Goal: Task Accomplishment & Management: Manage account settings

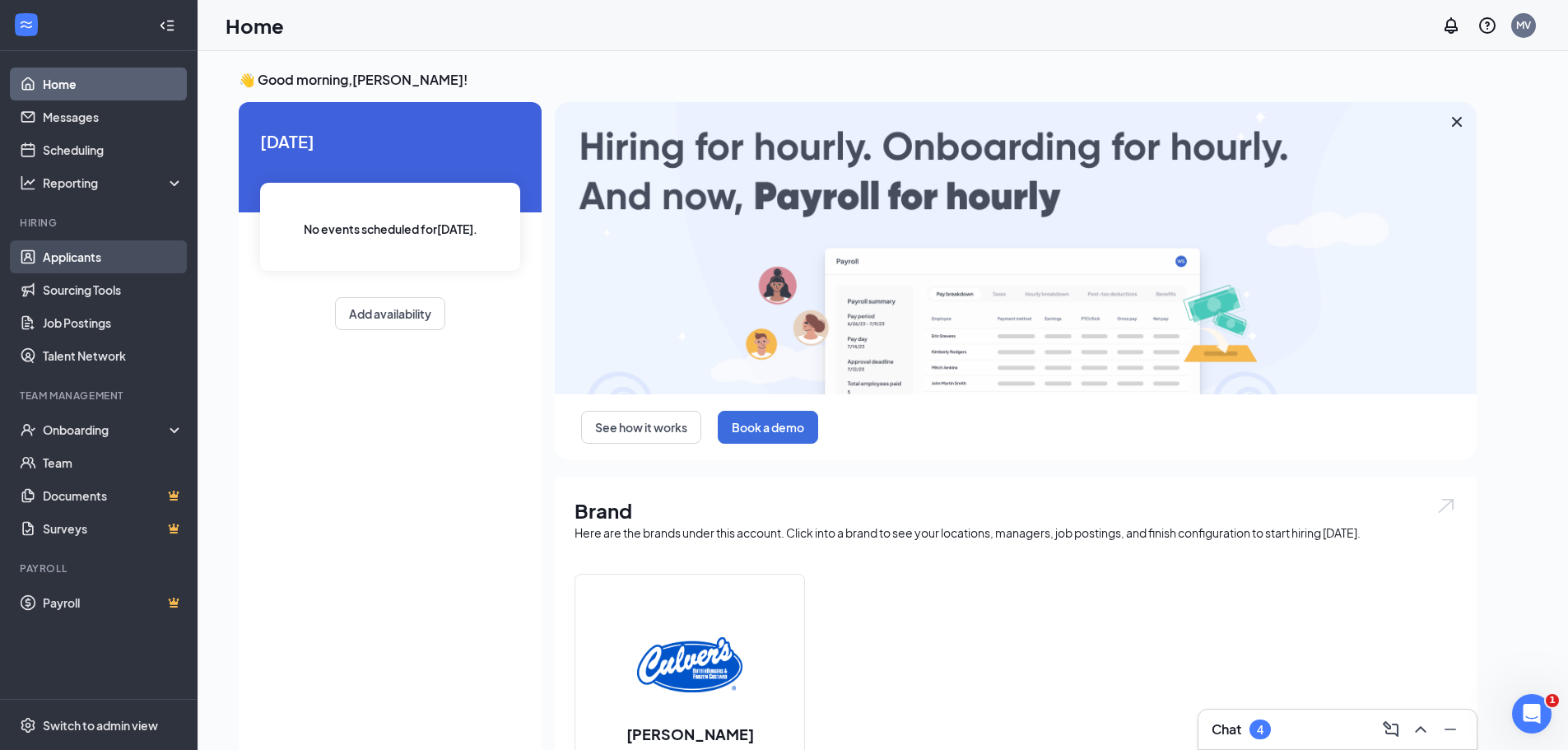
click at [94, 253] on link "Applicants" at bounding box center [112, 256] width 140 height 33
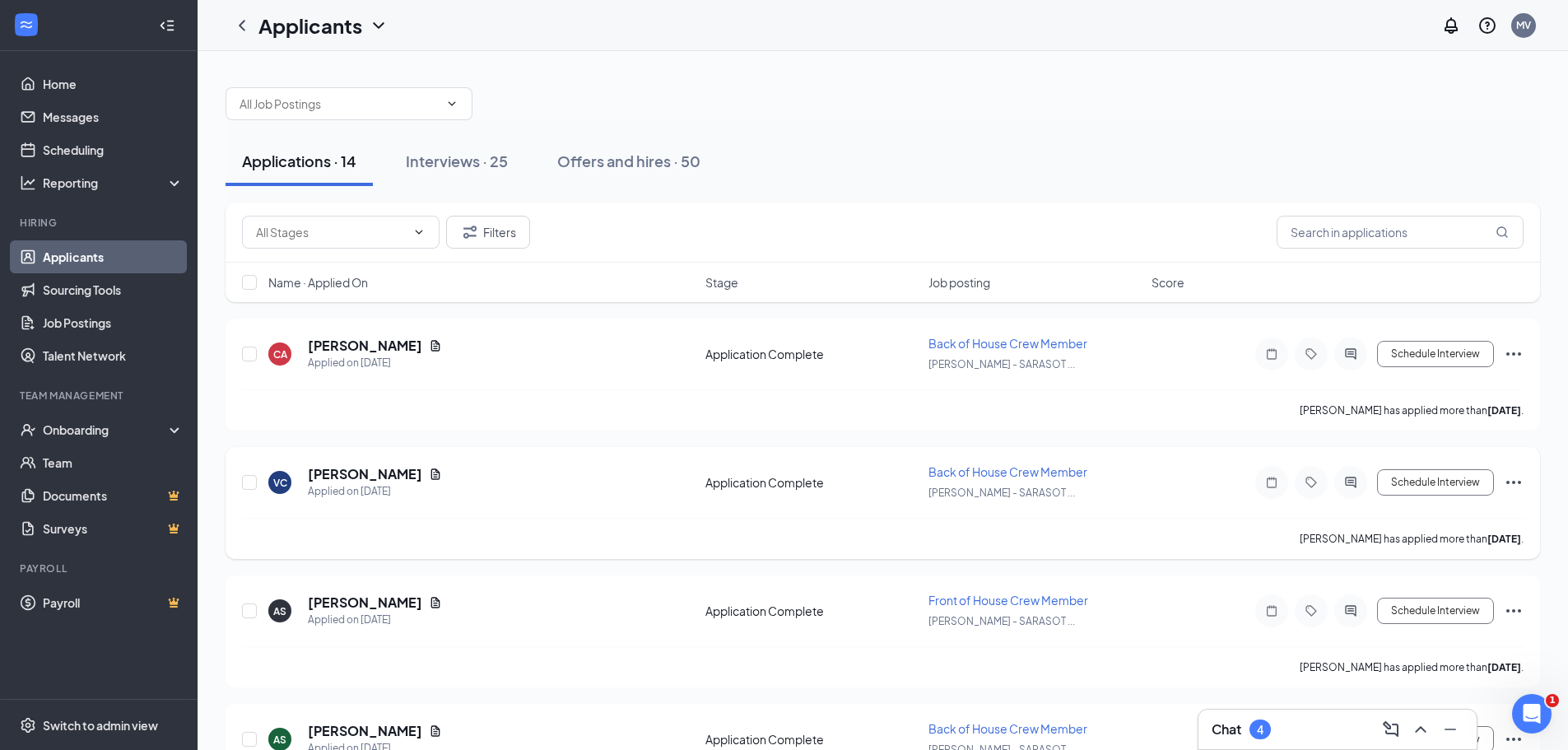
click at [1056, 466] on span "Back of House Crew Member" at bounding box center [1008, 472] width 158 height 14
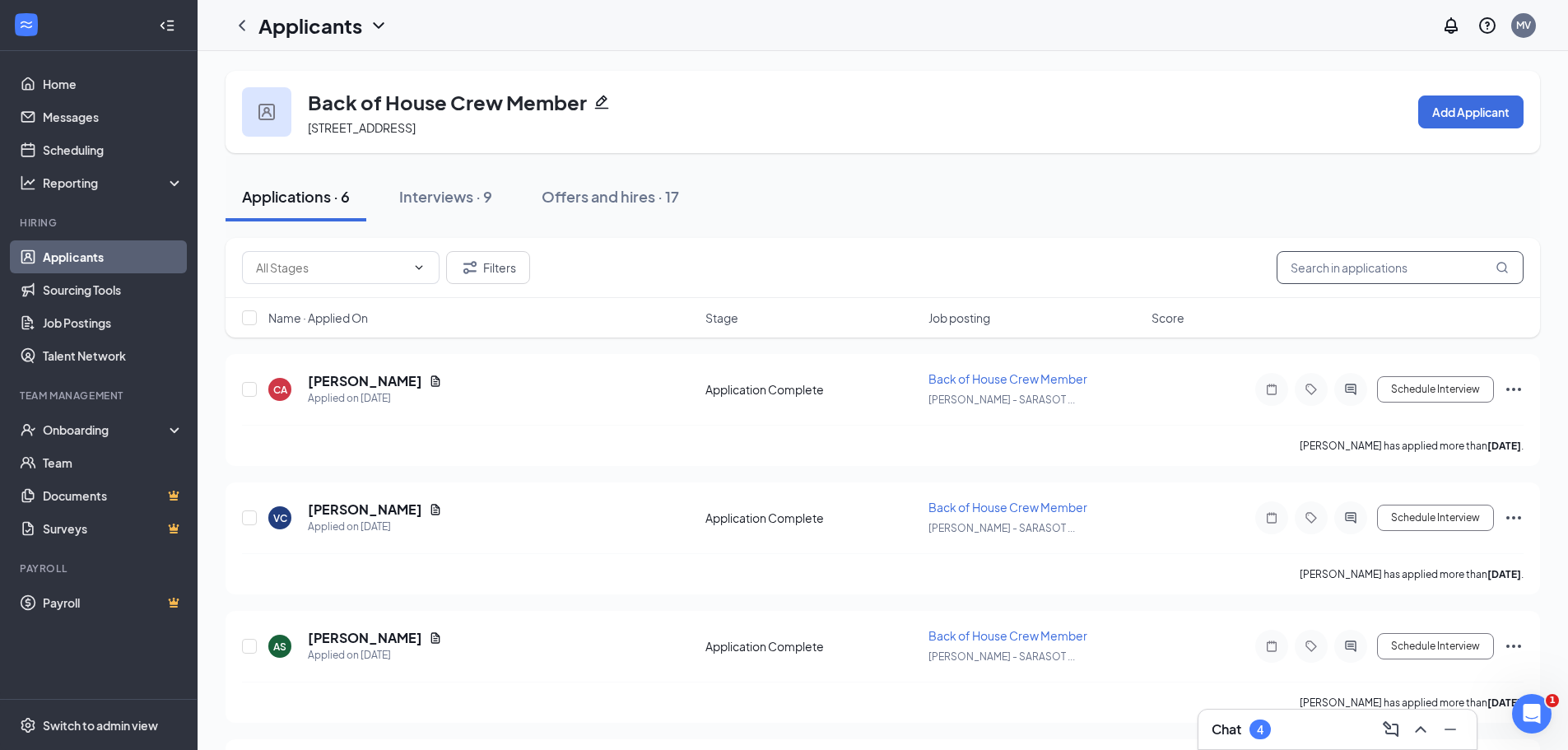
click at [1458, 269] on input "text" at bounding box center [1400, 267] width 247 height 33
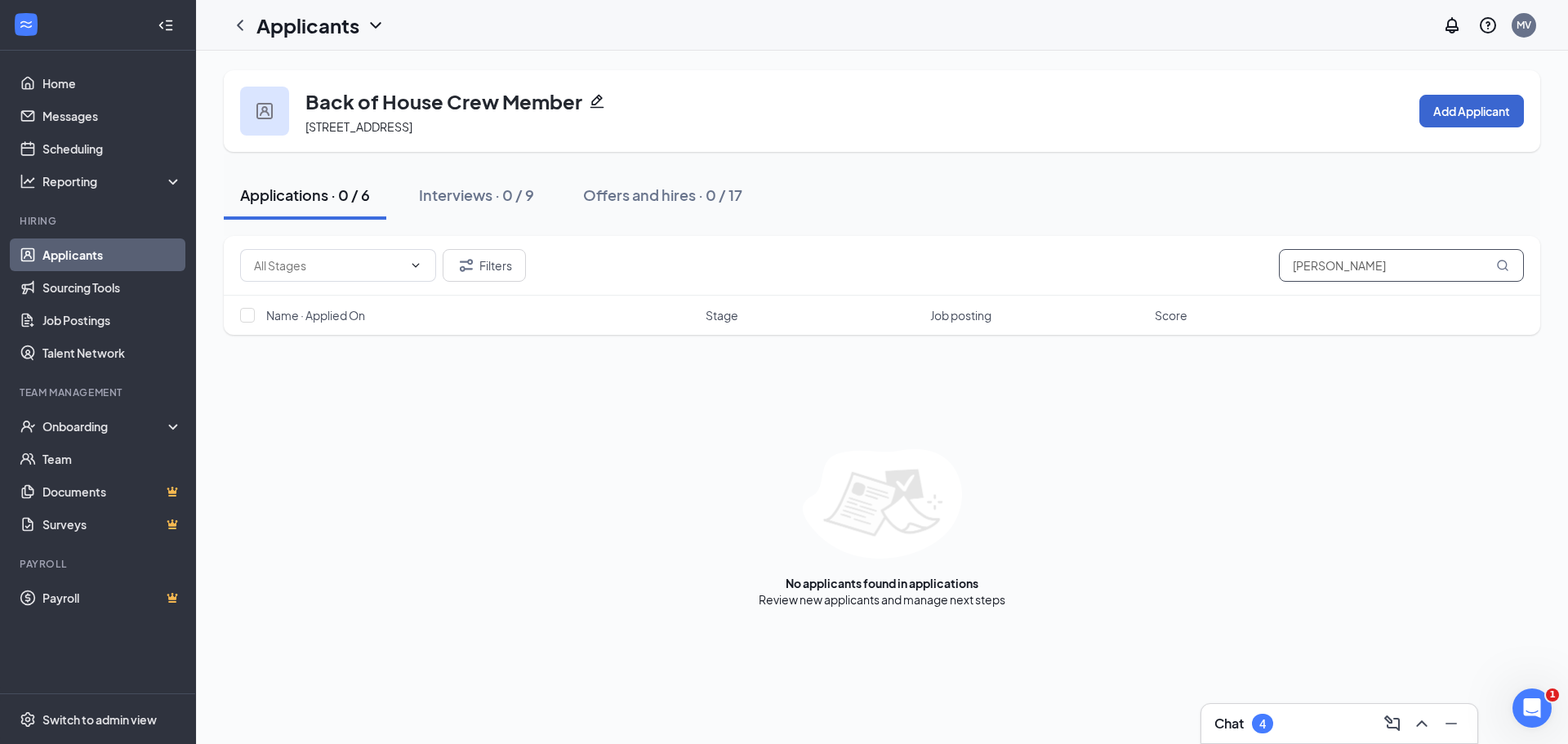
type input "[PERSON_NAME]"
click at [1497, 114] on button "Add Applicant" at bounding box center [1471, 111] width 104 height 32
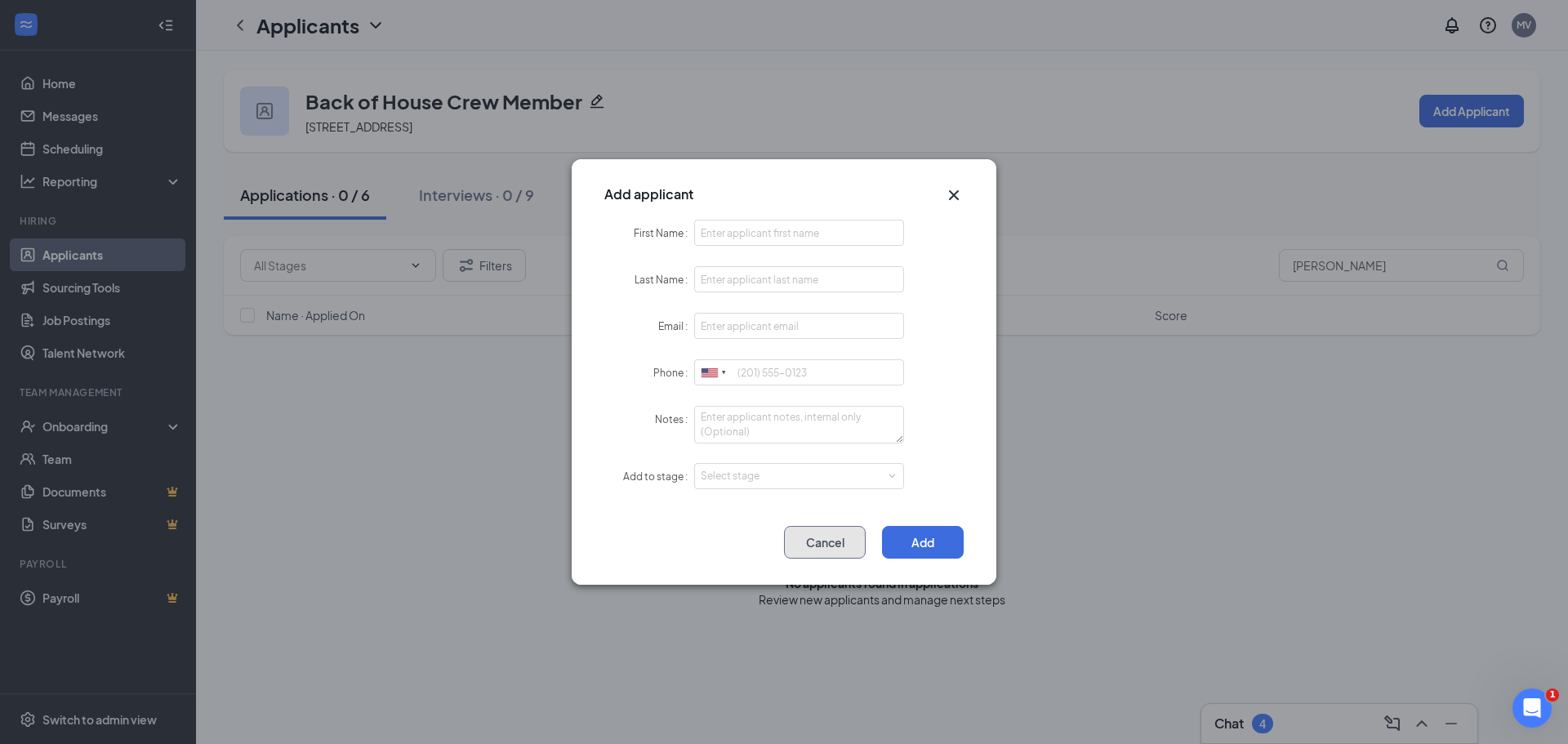
click at [825, 542] on button "Cancel" at bounding box center [824, 542] width 82 height 32
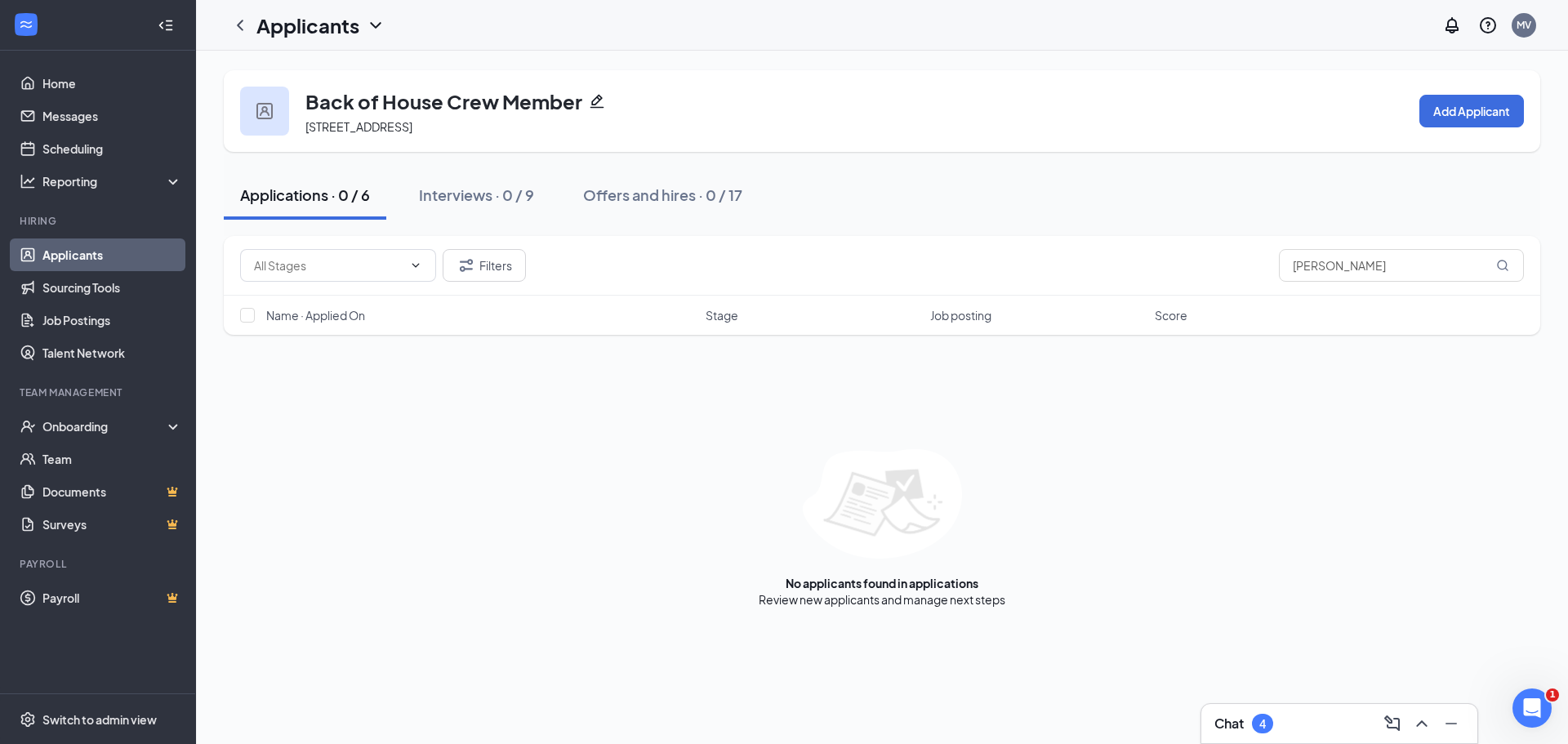
click at [150, 256] on link "Applicants" at bounding box center [111, 254] width 139 height 32
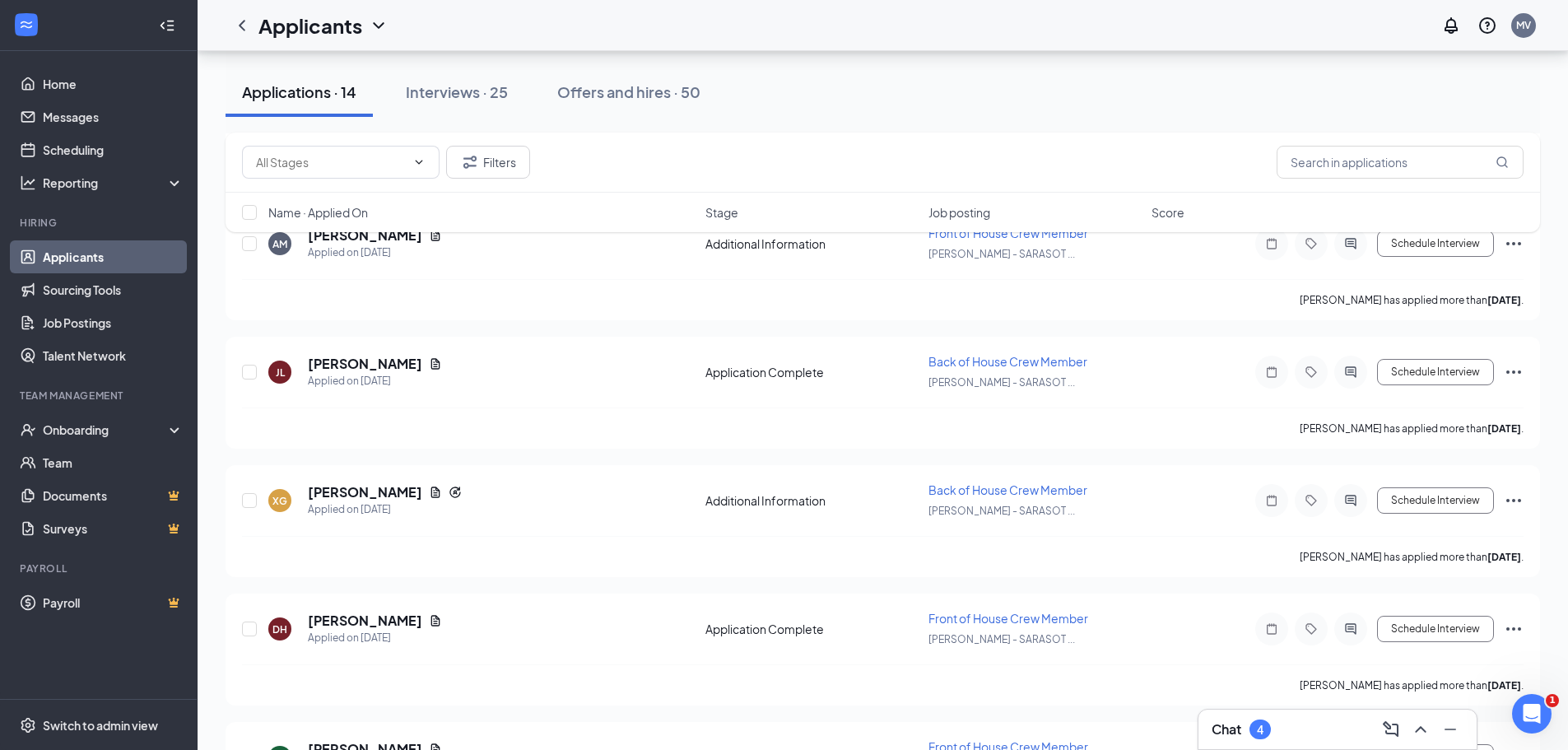
scroll to position [1370, 0]
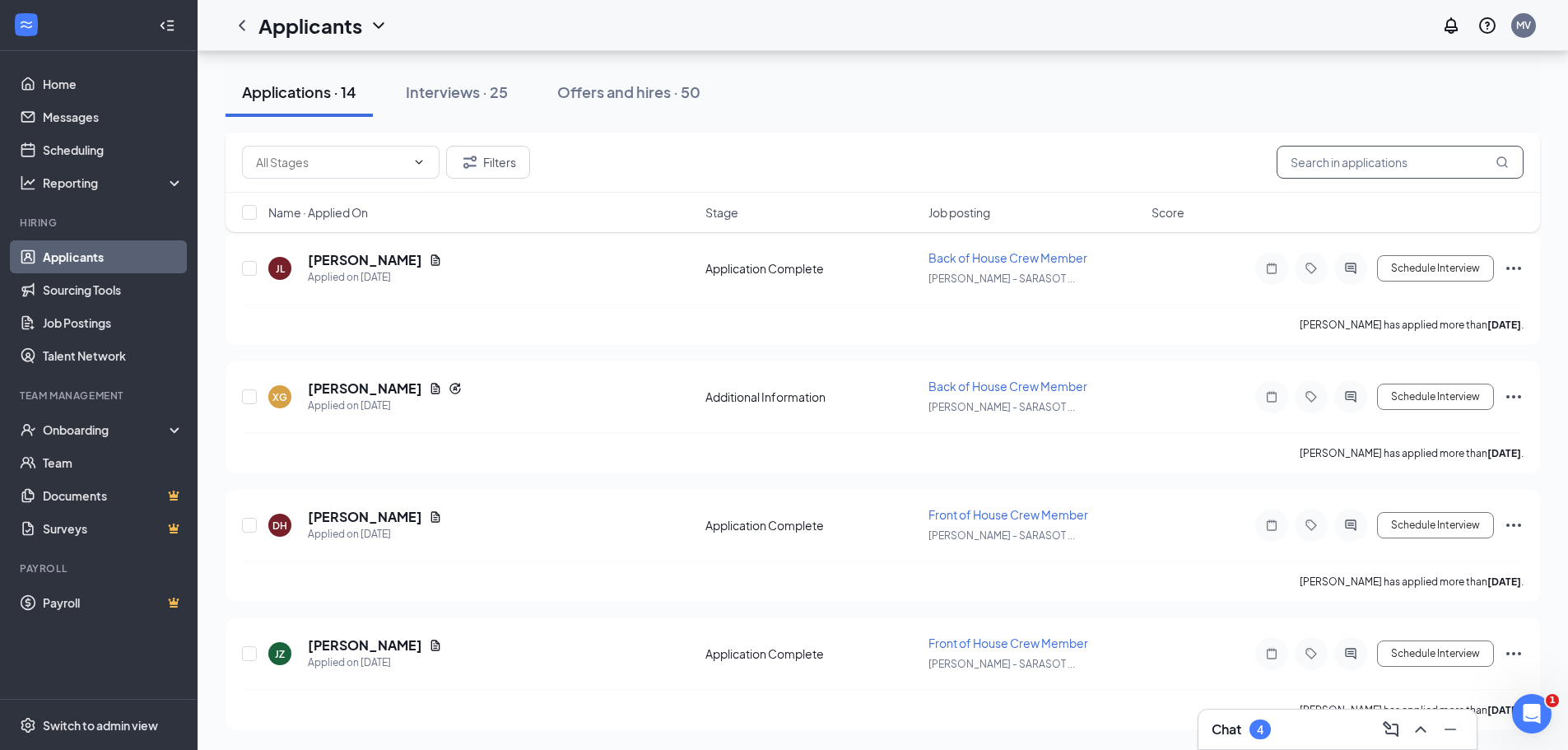
click at [1420, 158] on input "text" at bounding box center [1400, 162] width 247 height 33
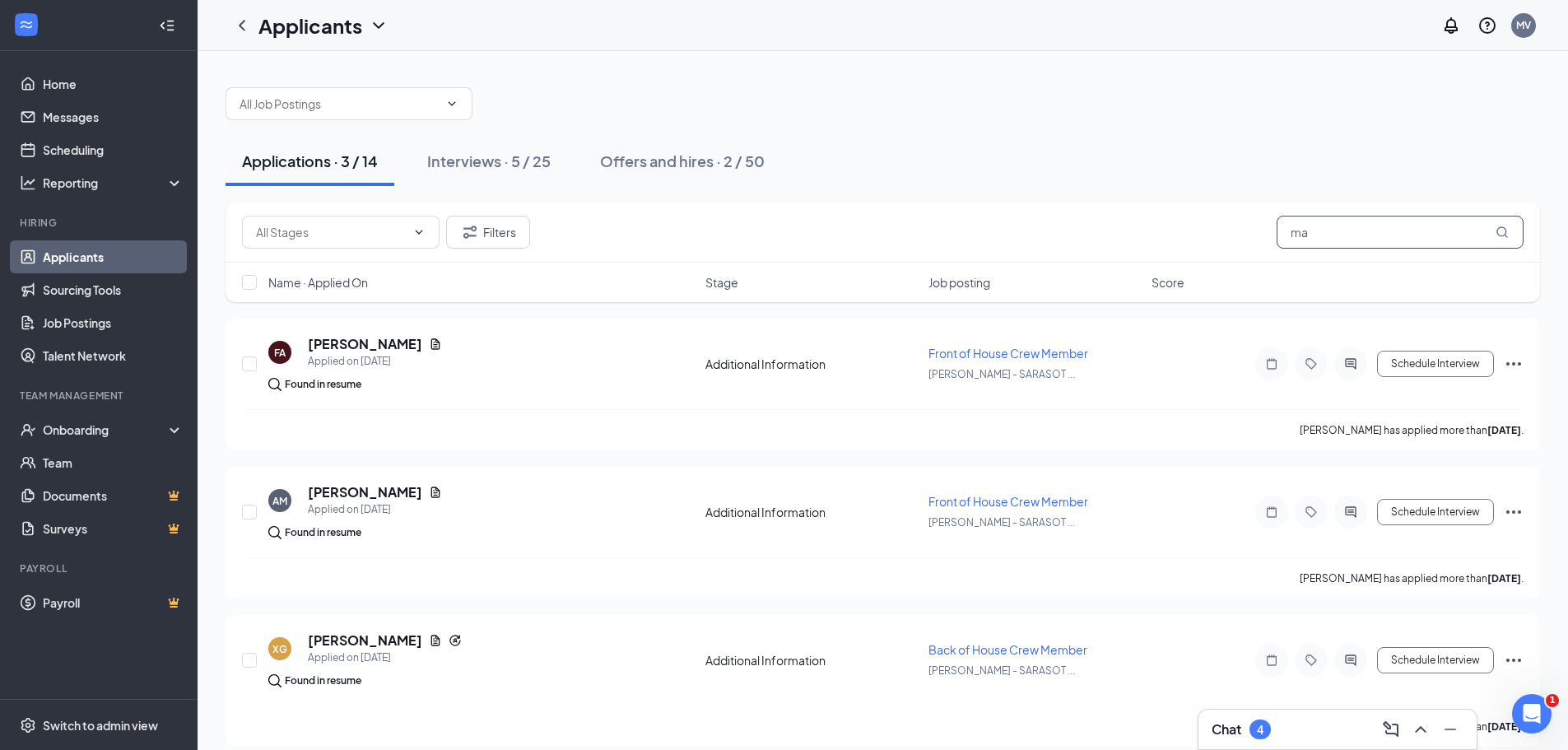
type input "m"
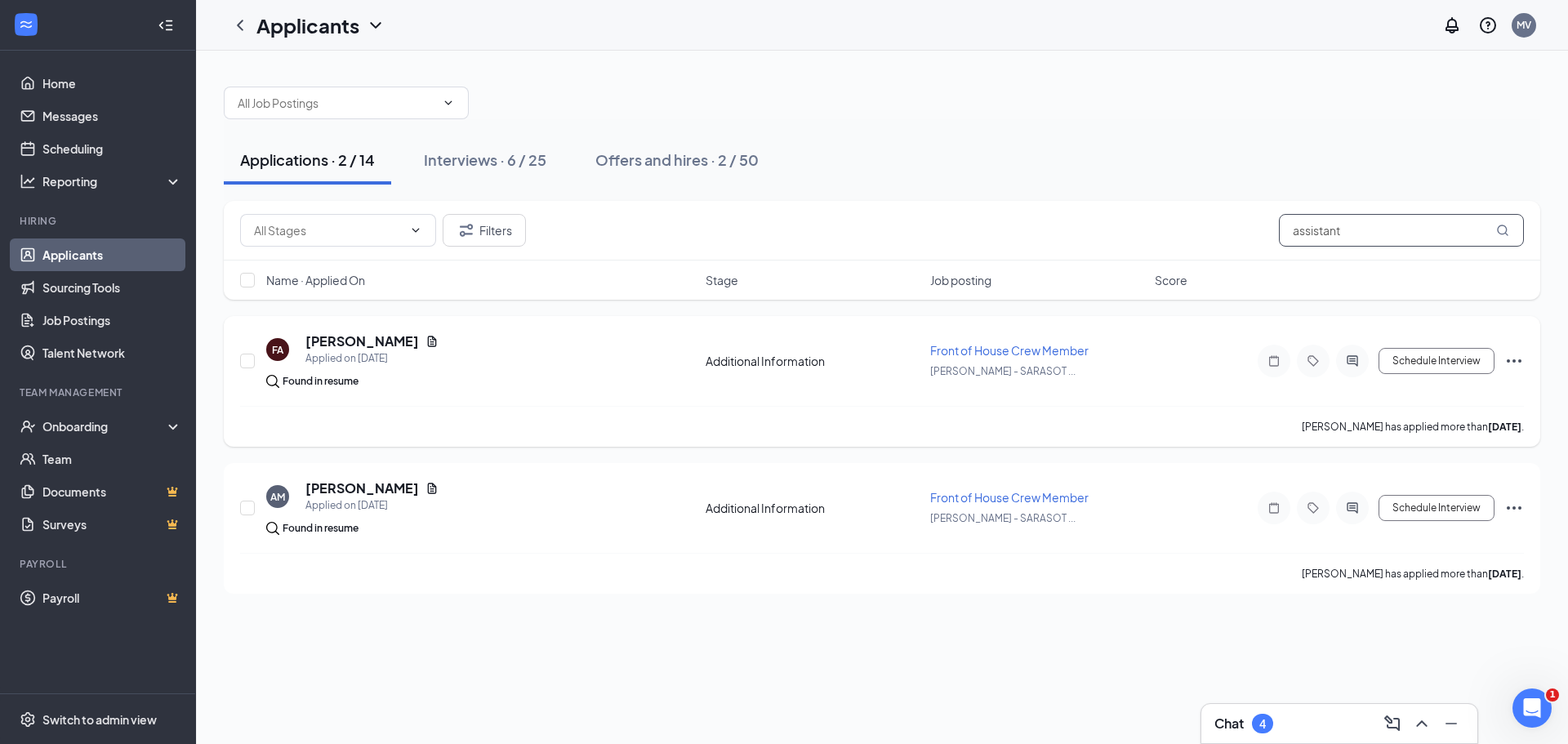
type input "assistant"
click at [986, 352] on span "Front of House Crew Member" at bounding box center [1009, 350] width 158 height 14
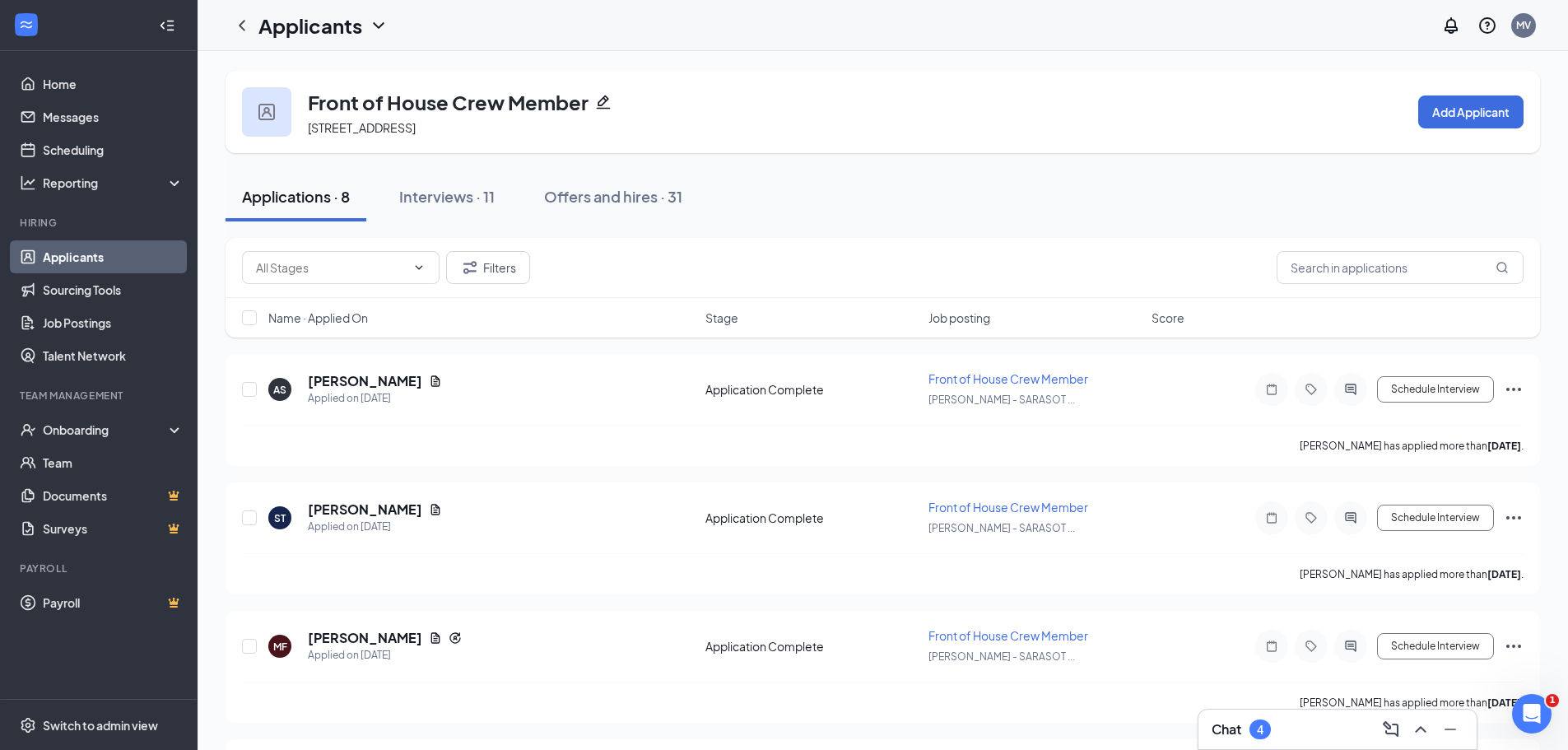
click at [378, 24] on icon "ChevronDown" at bounding box center [378, 25] width 20 height 20
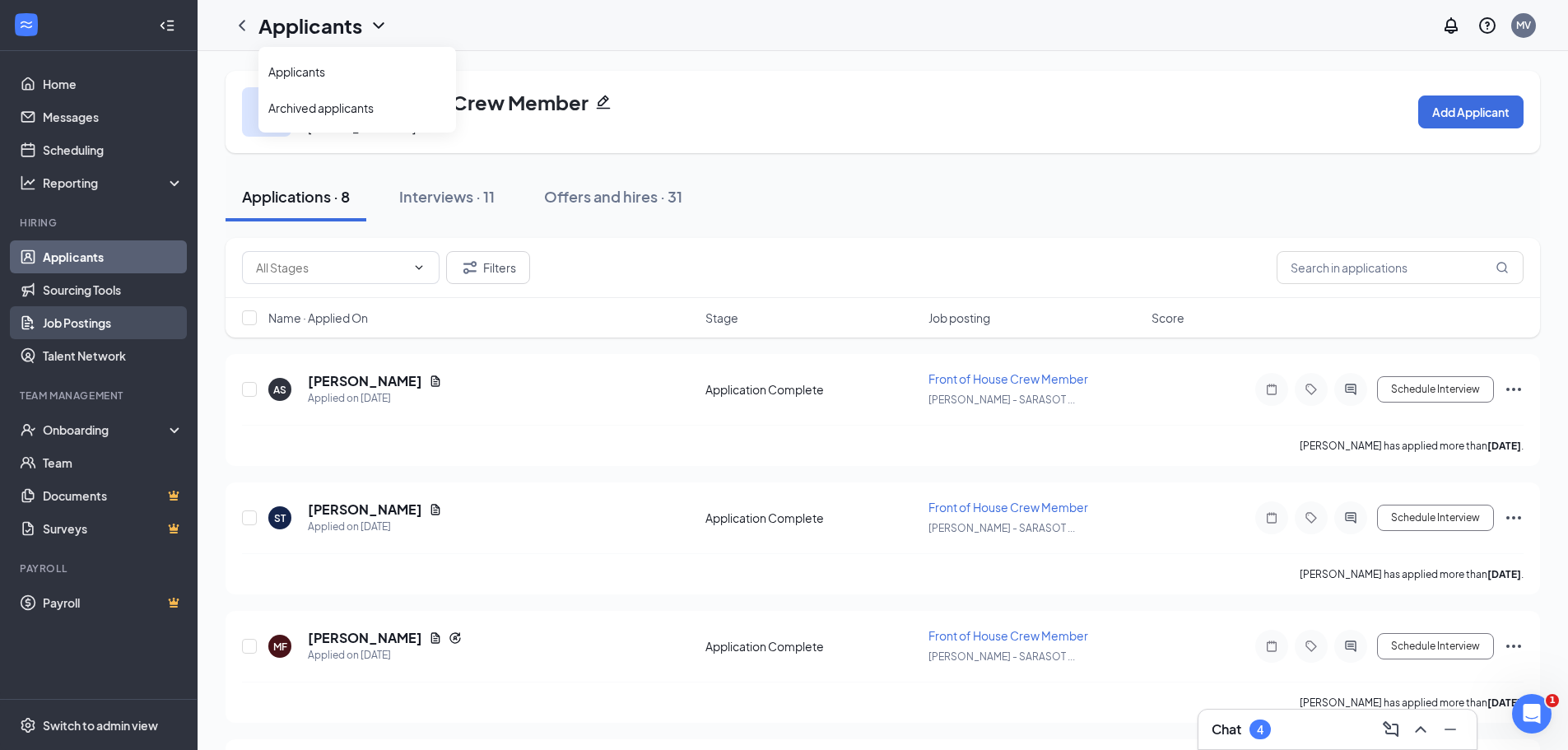
click at [120, 330] on link "Job Postings" at bounding box center [112, 322] width 140 height 33
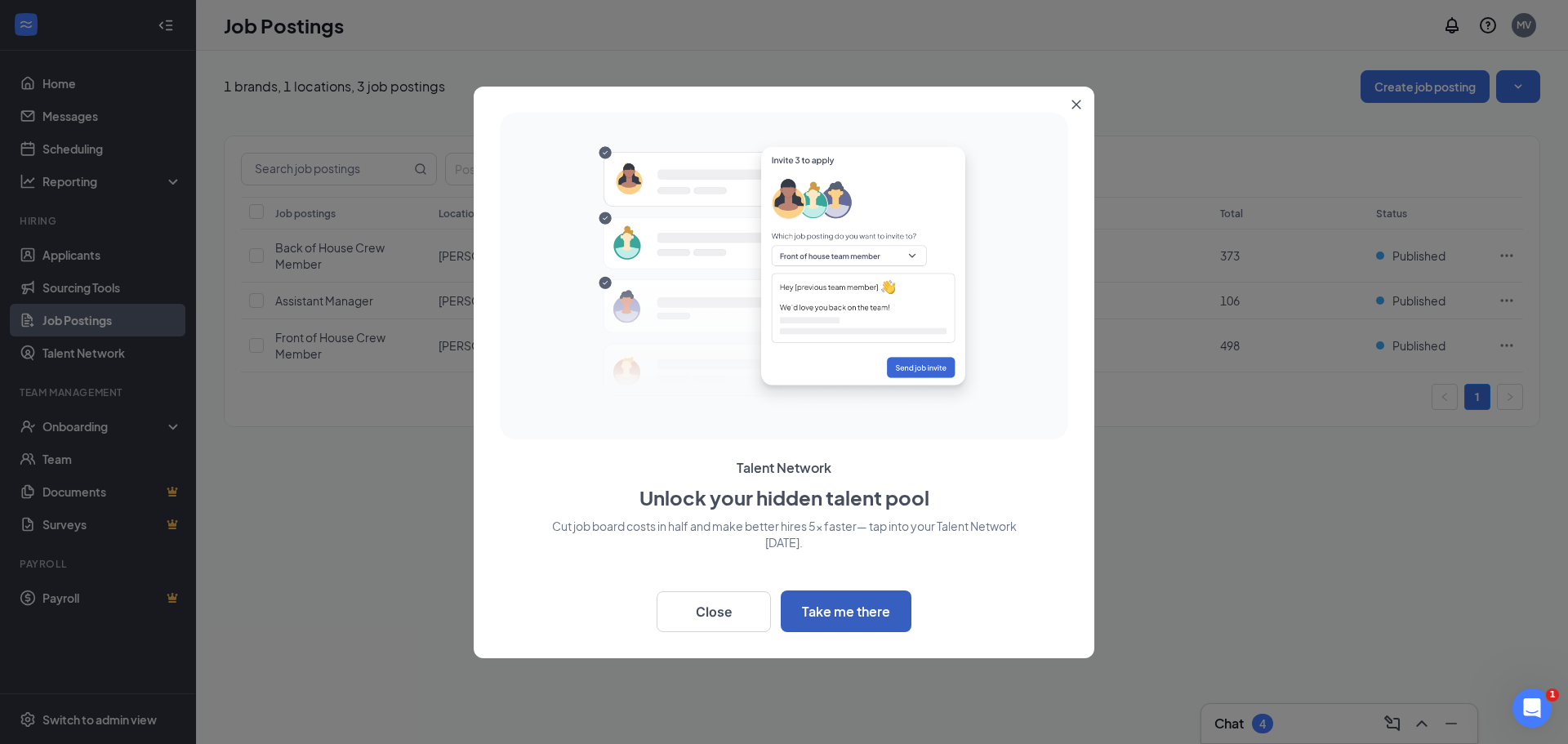
click at [823, 616] on button "Take me there" at bounding box center [845, 611] width 130 height 41
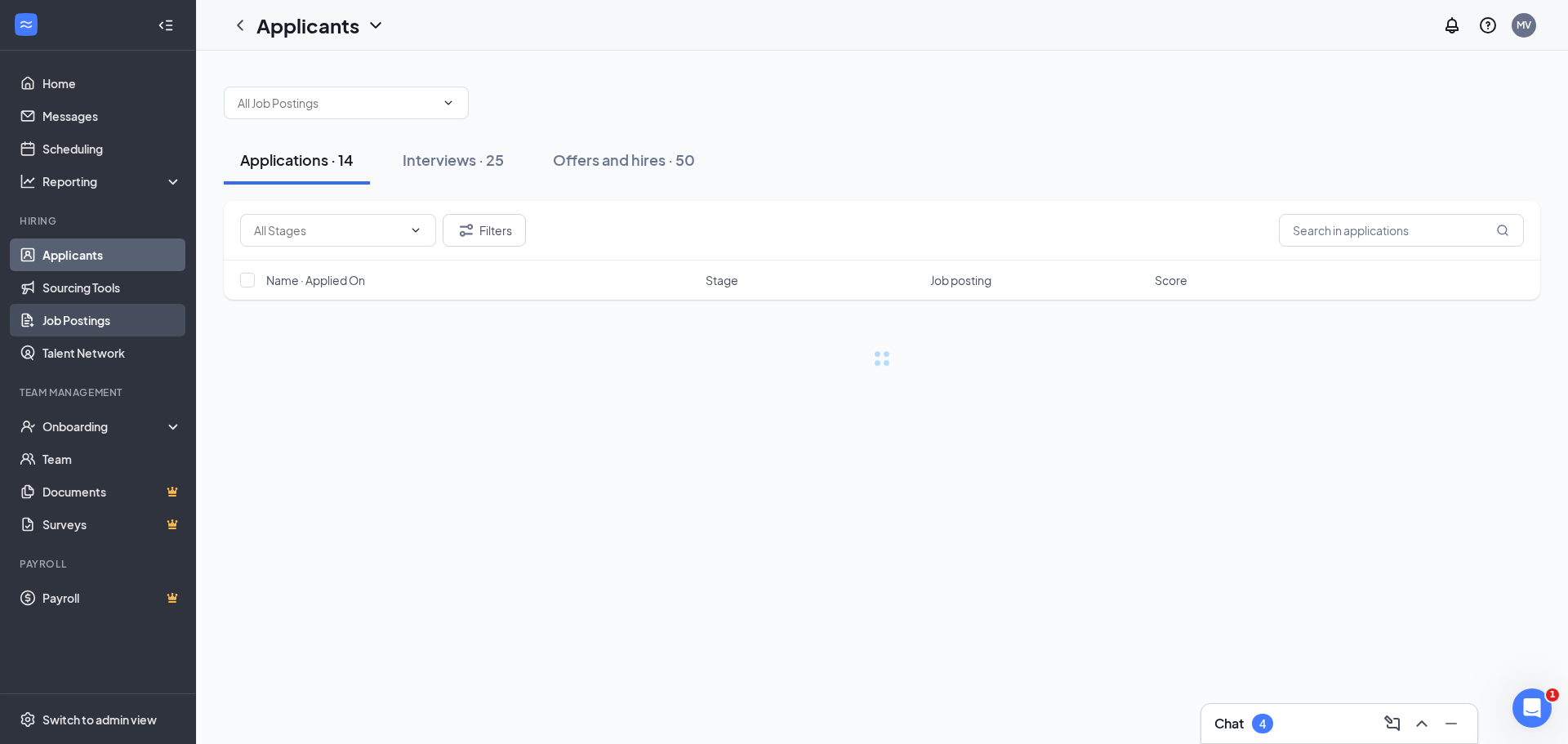
click at [92, 326] on link "Job Postings" at bounding box center [111, 320] width 139 height 32
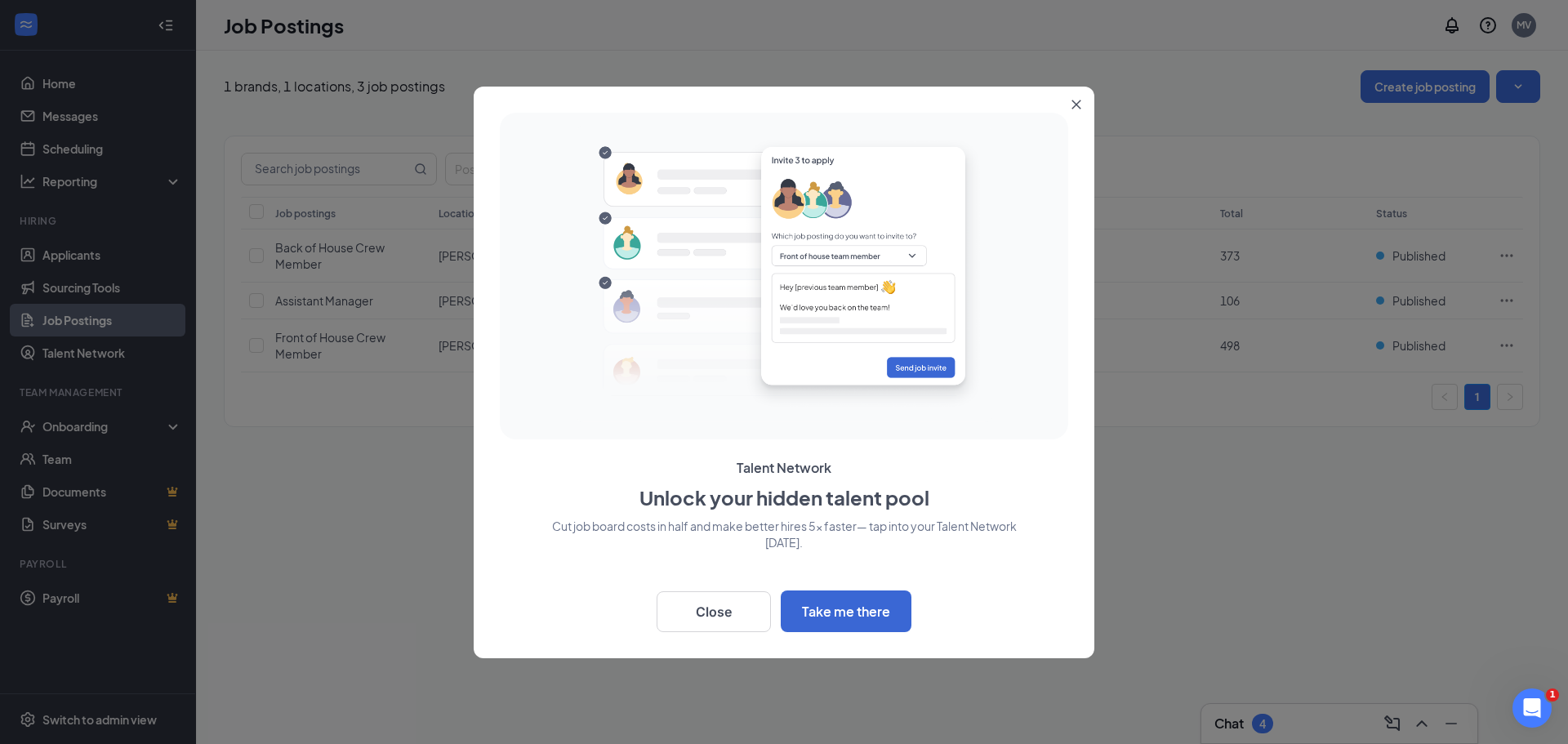
click at [1081, 105] on button "Close" at bounding box center [1079, 101] width 30 height 30
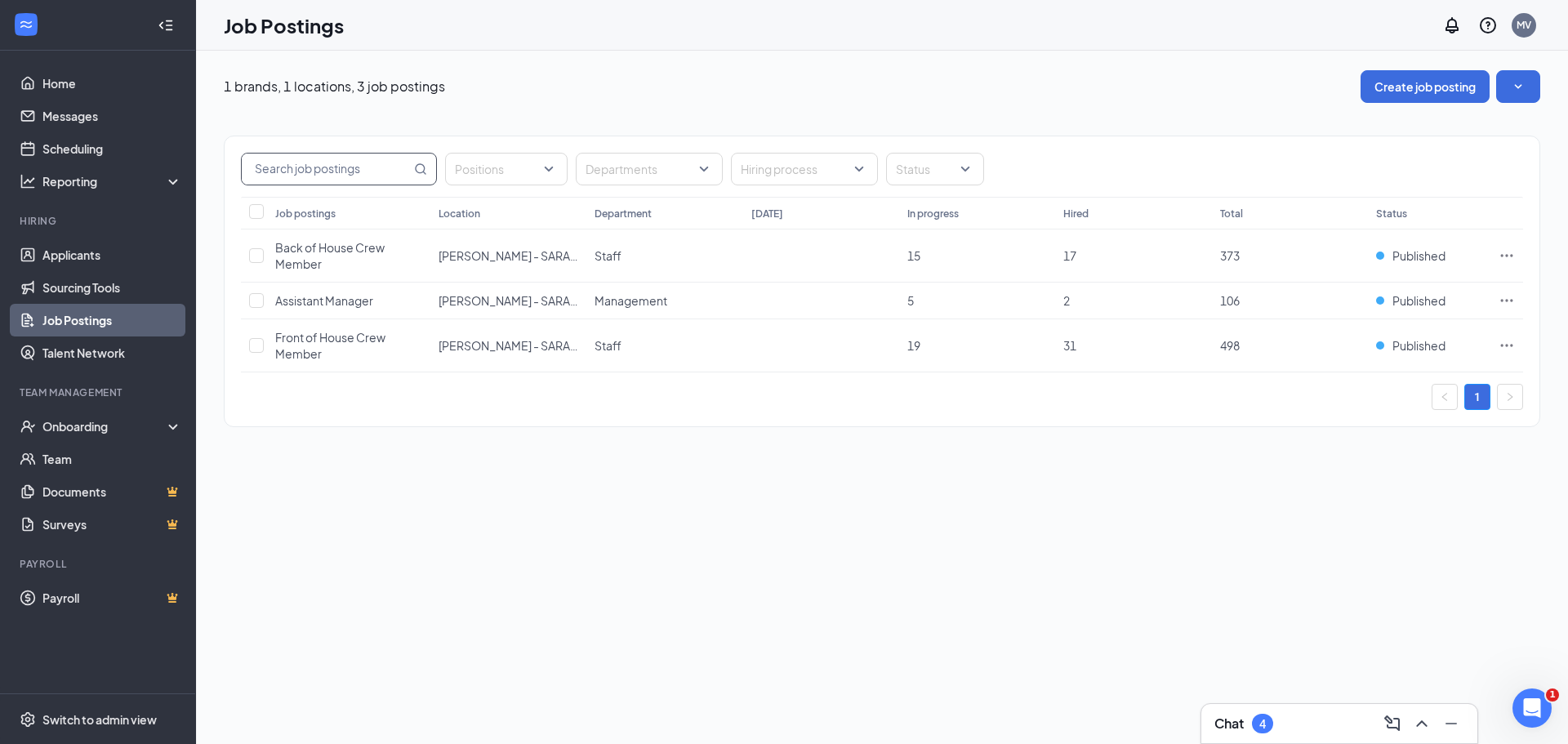
click at [377, 170] on input "text" at bounding box center [326, 169] width 169 height 31
click at [258, 305] on input "checkbox" at bounding box center [256, 300] width 14 height 14
checkbox input "true"
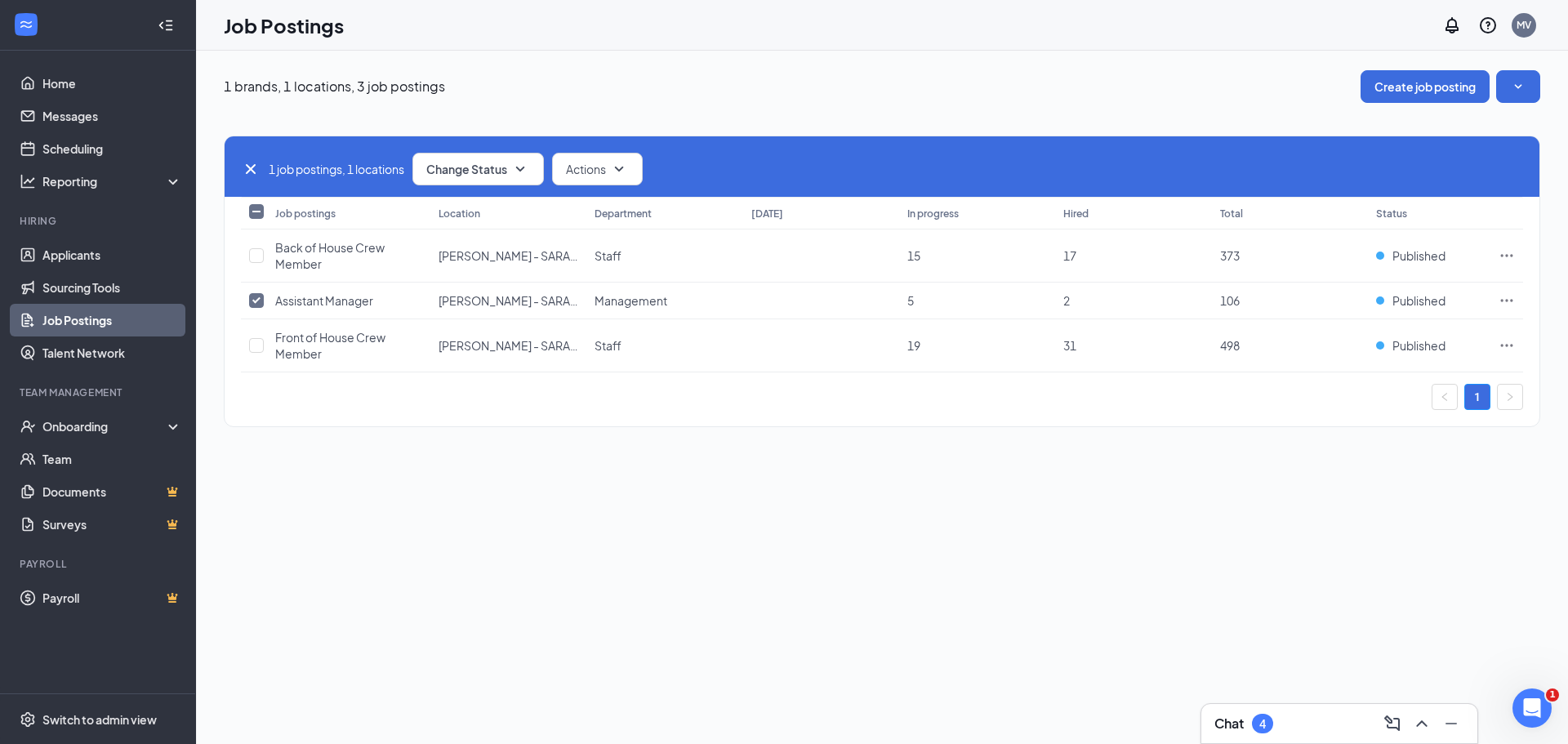
click at [1537, 301] on div "Job postings Location Department Today In progress Hired Total Status Back of H…" at bounding box center [882, 284] width 1315 height 175
click at [1512, 301] on icon "Ellipses" at bounding box center [1507, 300] width 13 height 3
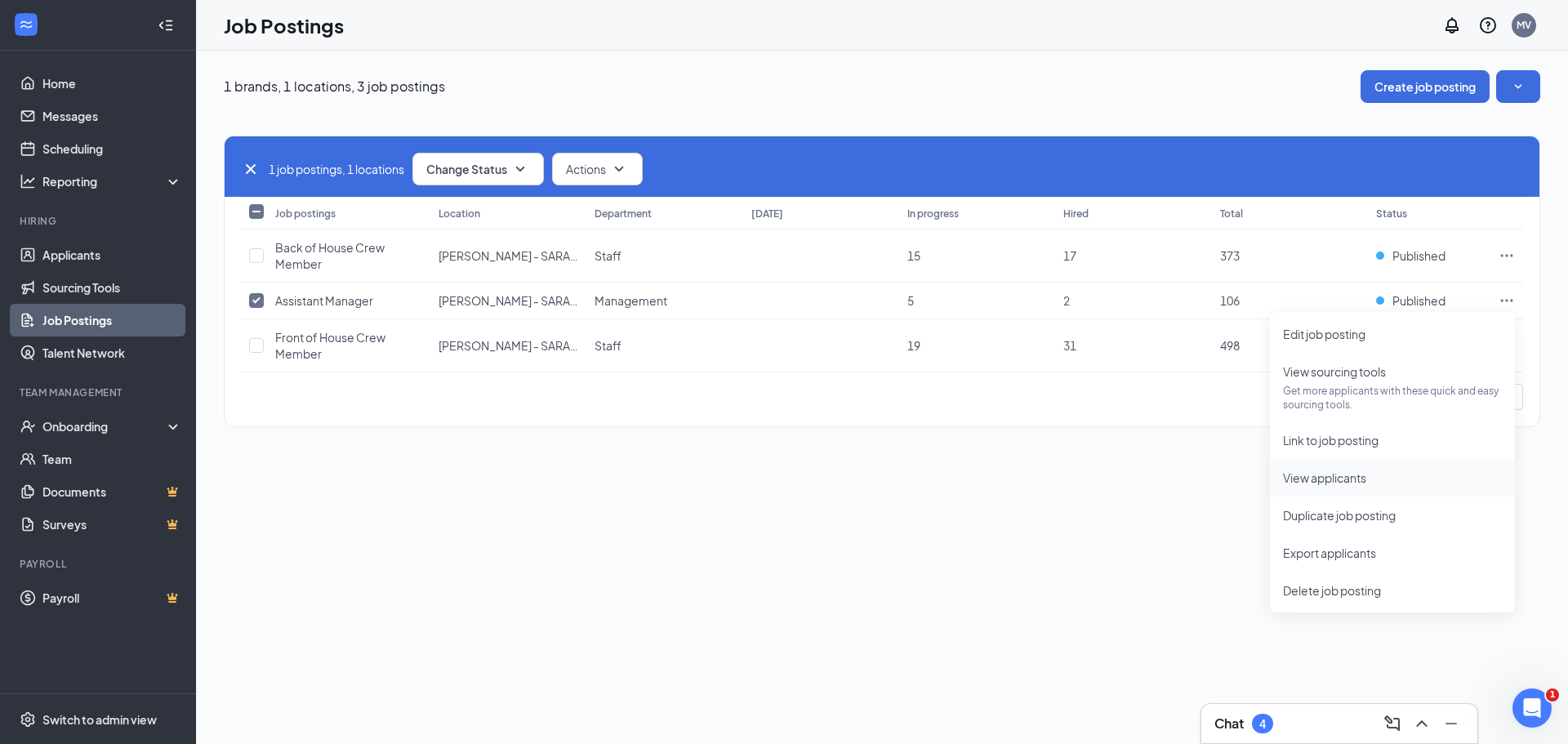
click at [1343, 482] on span "View applicants" at bounding box center [1324, 478] width 84 height 14
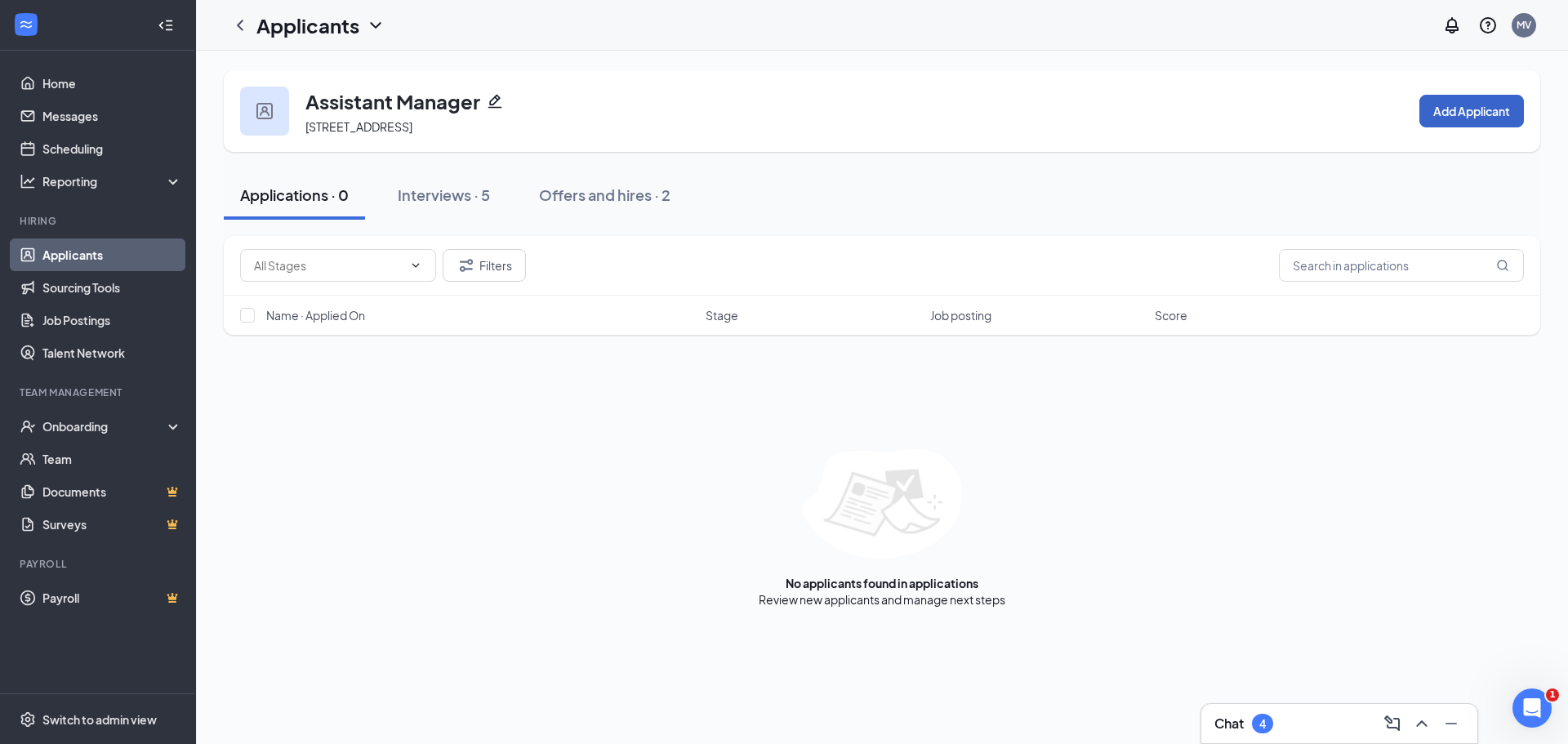
click at [1447, 112] on button "Add Applicant" at bounding box center [1471, 111] width 104 height 32
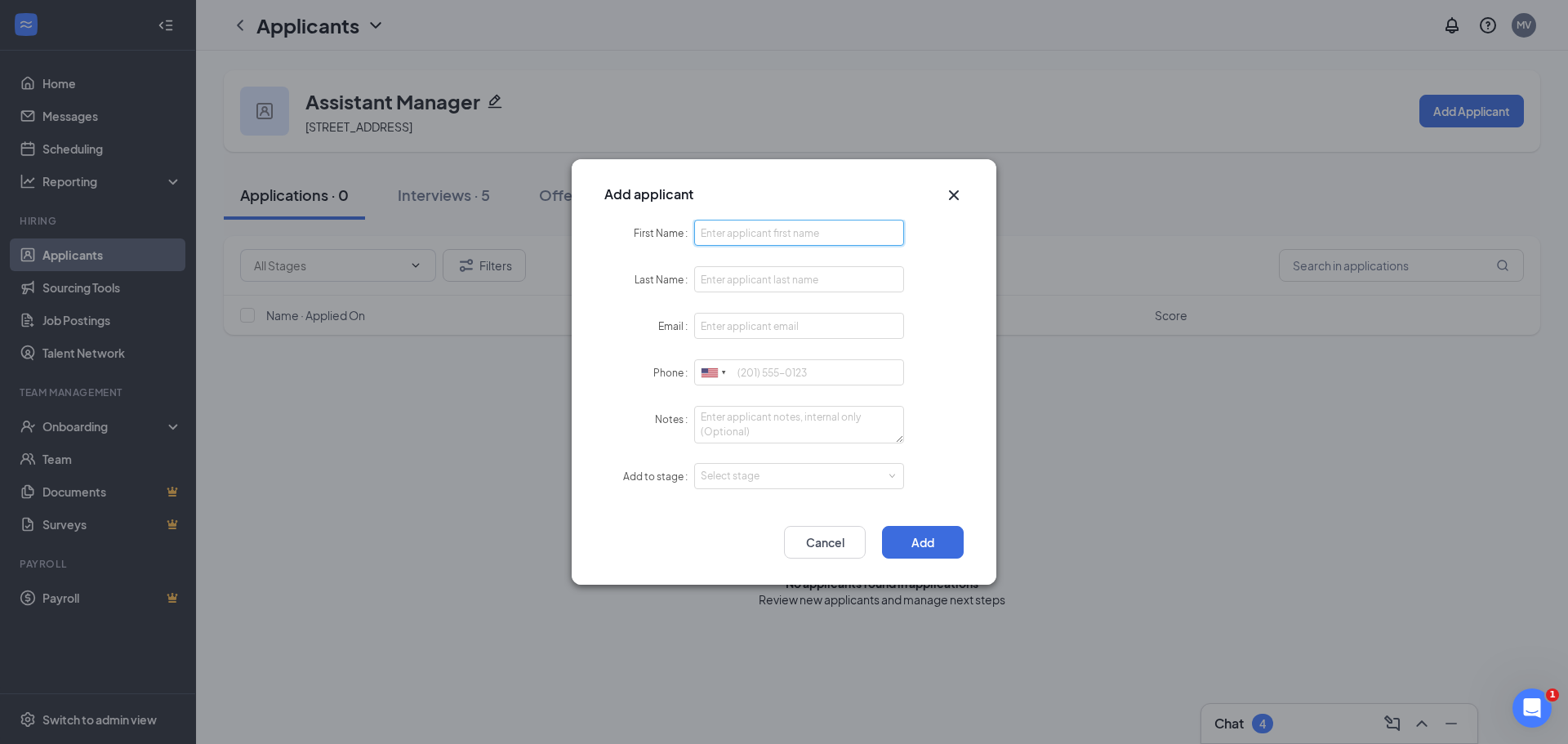
click at [840, 241] on input "First Name" at bounding box center [799, 233] width 210 height 26
type input "[PERSON_NAME]"
type input "Quattlander"
click at [760, 328] on input "Email" at bounding box center [799, 325] width 210 height 26
type input "nalaandleo@icloud.com"
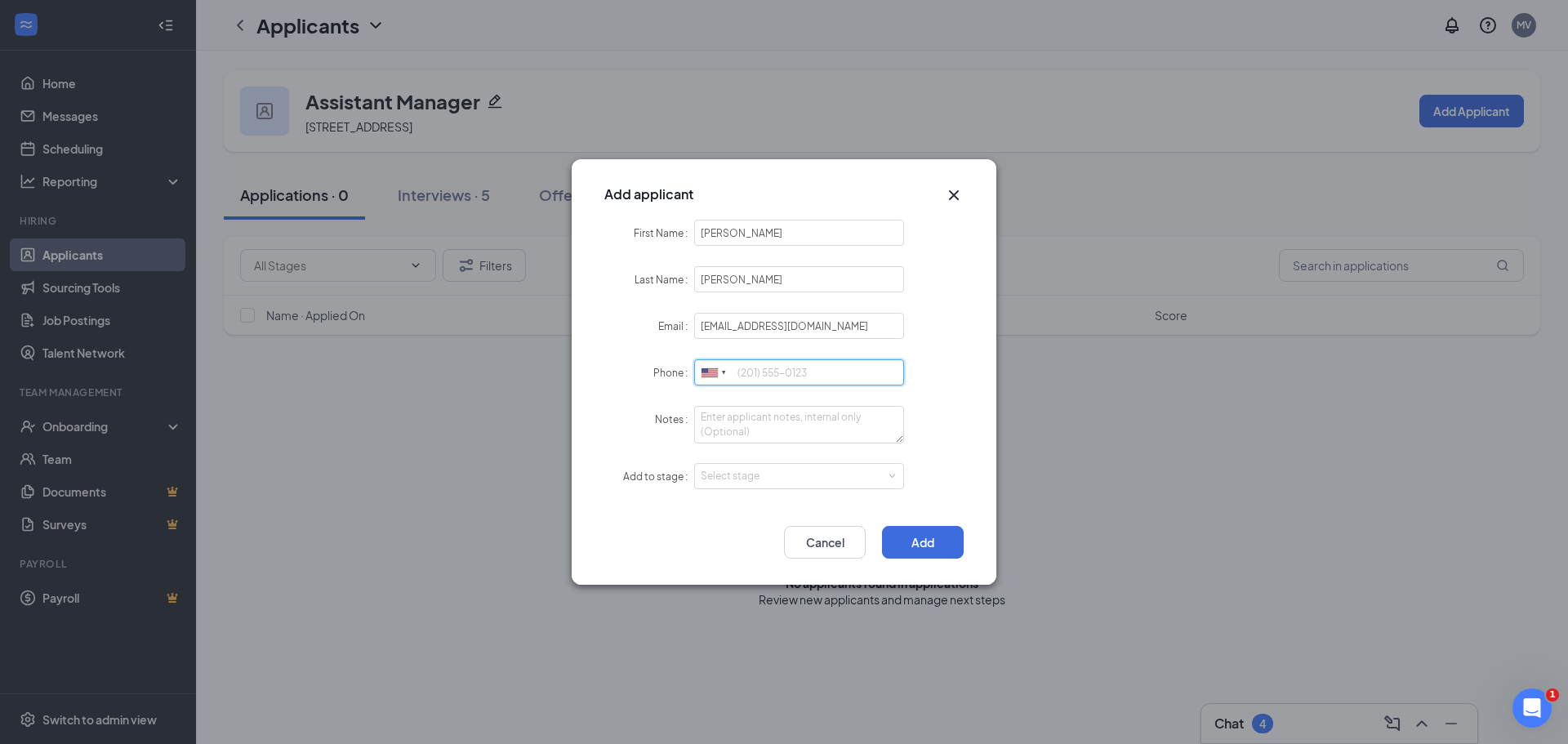
click at [771, 373] on input "Phone" at bounding box center [799, 372] width 210 height 26
type input "9412789371"
click at [889, 473] on span at bounding box center [891, 476] width 7 height 7
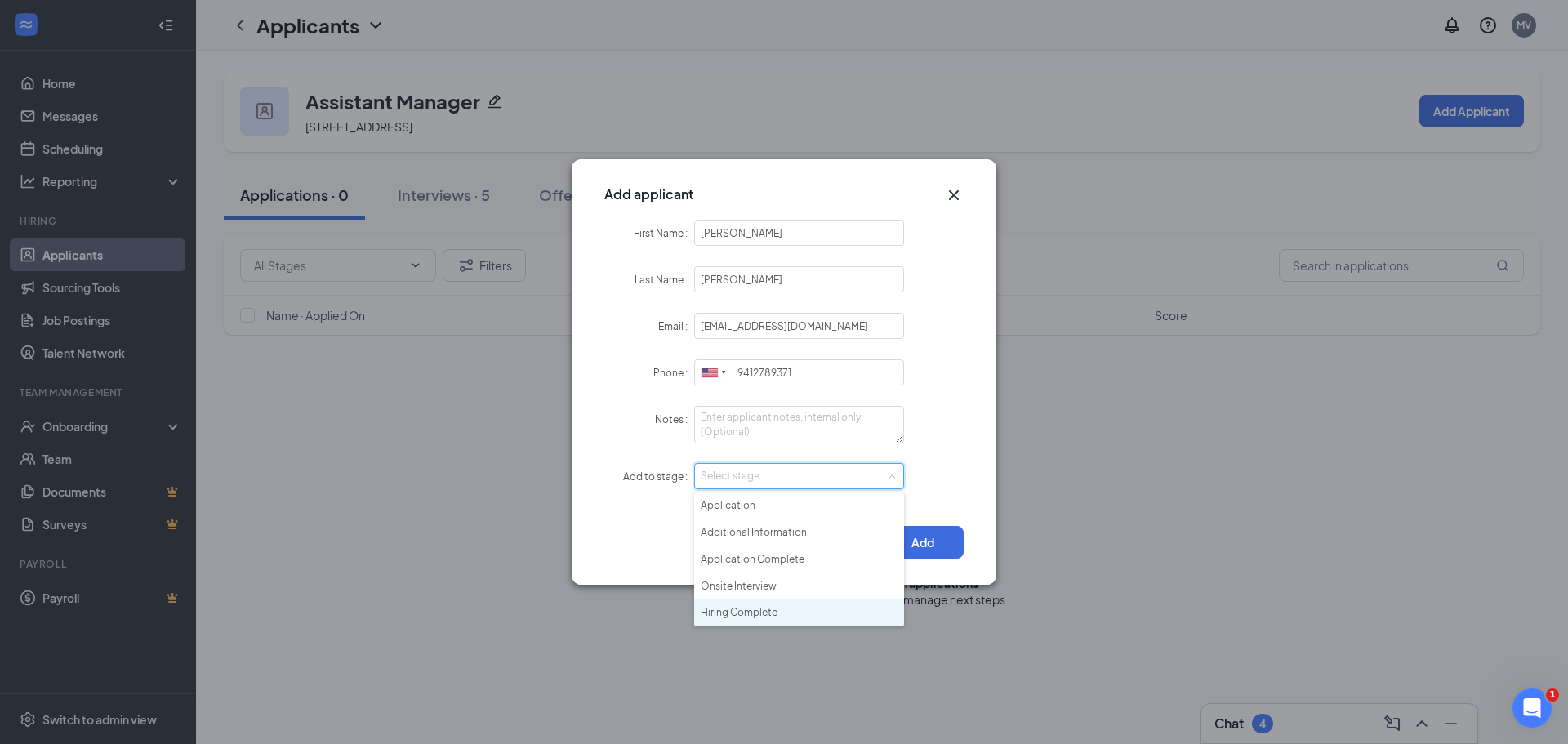
click at [791, 608] on li "Hiring Complete" at bounding box center [799, 613] width 210 height 27
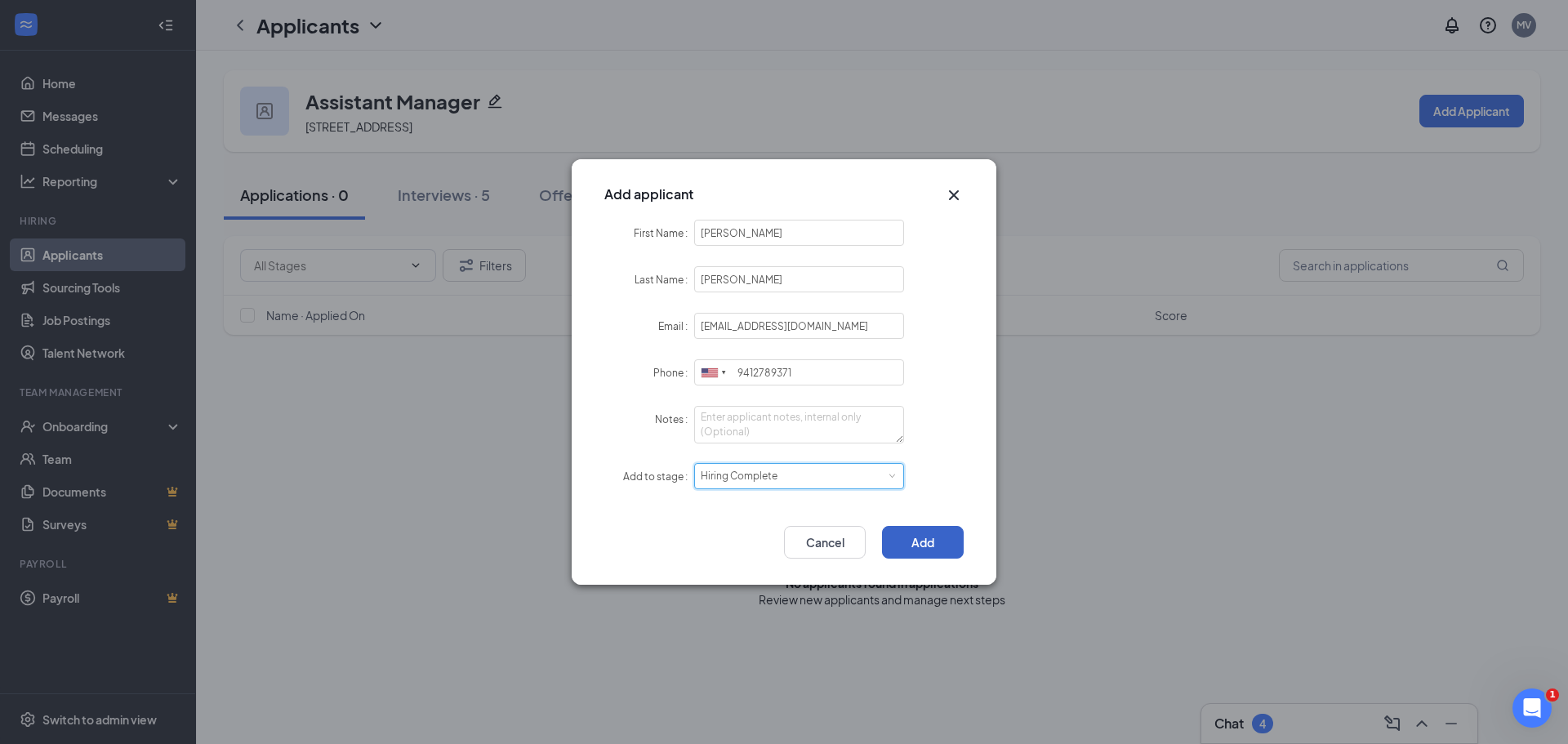
click at [935, 541] on button "Add" at bounding box center [922, 542] width 82 height 32
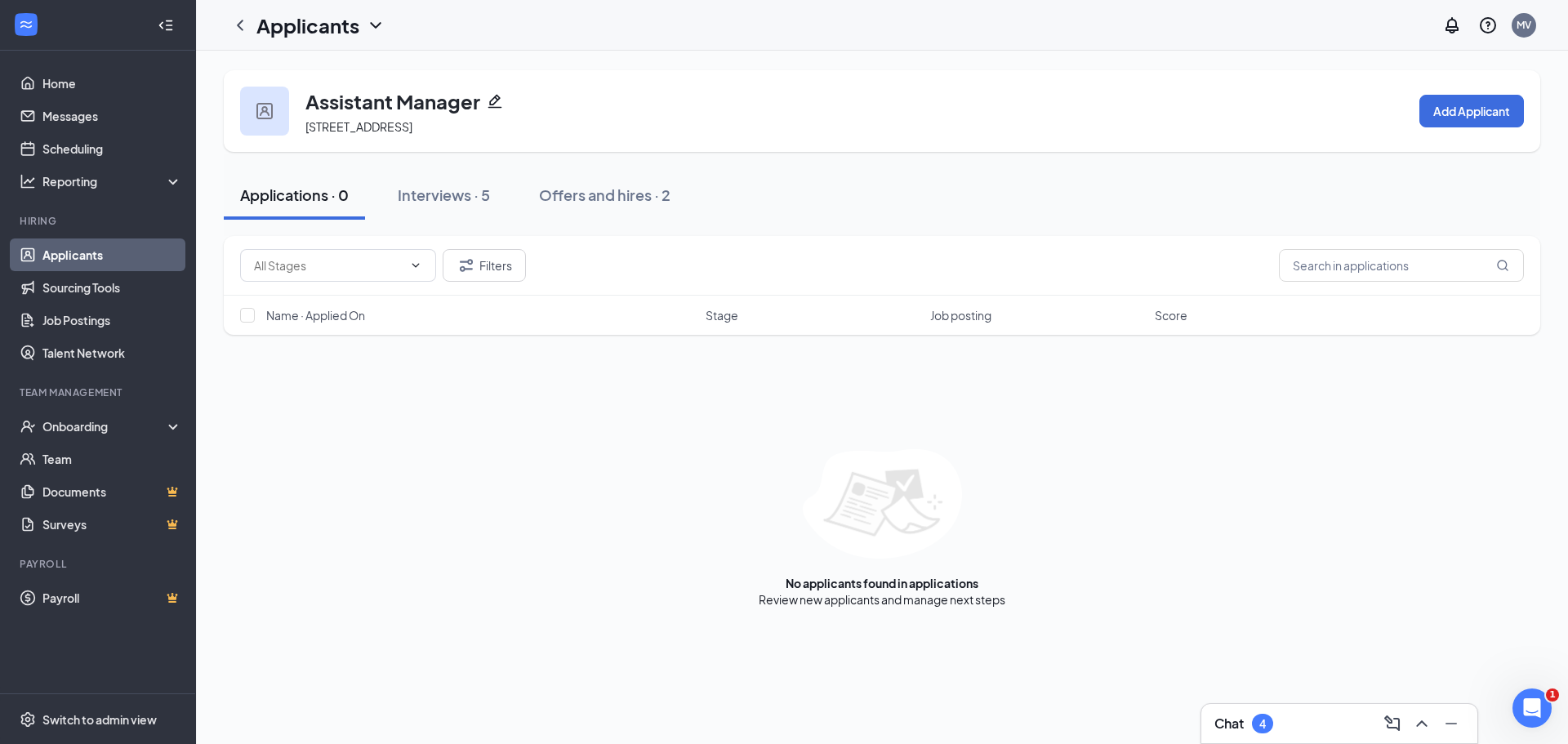
click at [110, 254] on link "Applicants" at bounding box center [111, 254] width 139 height 32
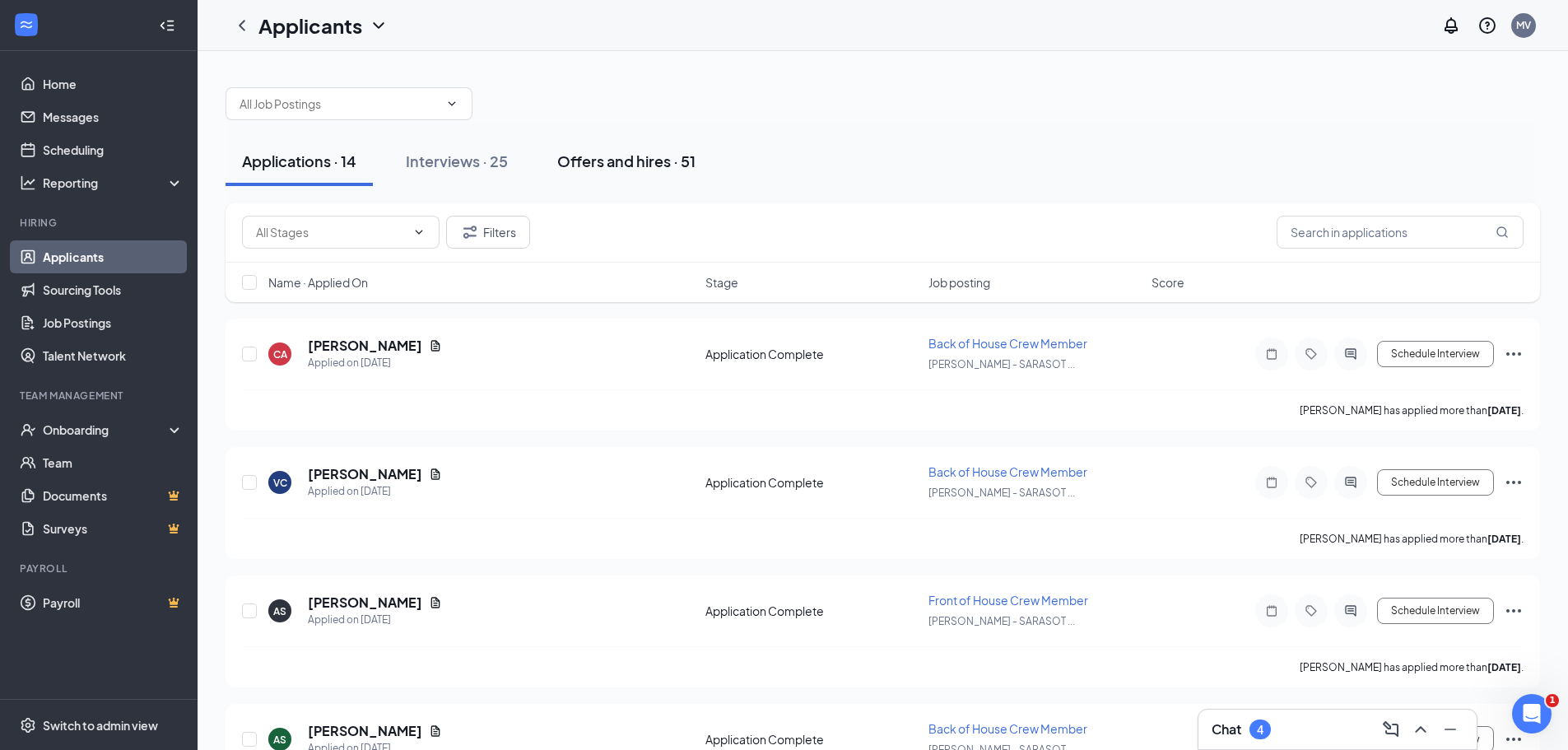
click at [639, 151] on div "Offers and hires · 51" at bounding box center [626, 160] width 139 height 21
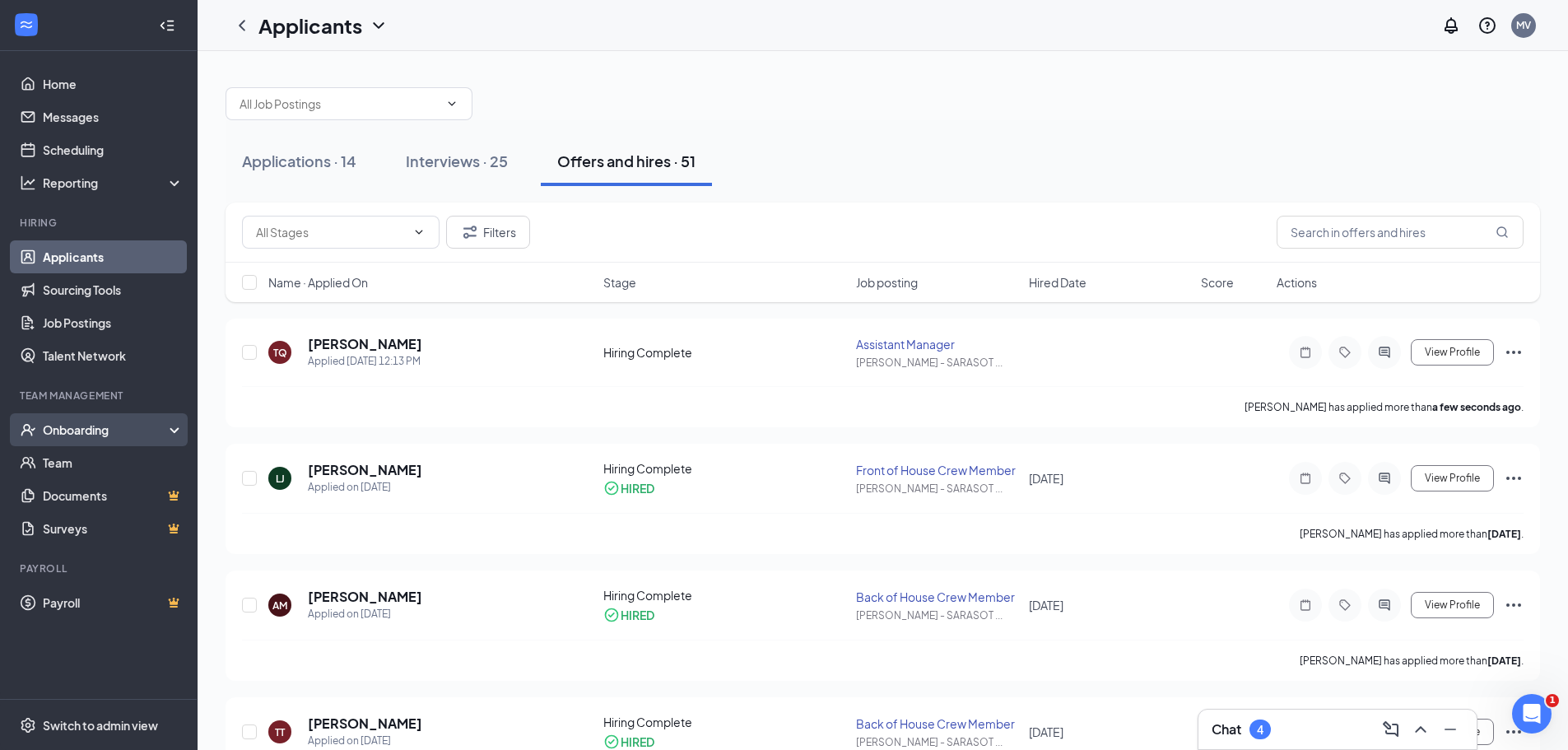
click at [73, 429] on div "Onboarding" at bounding box center [106, 429] width 127 height 16
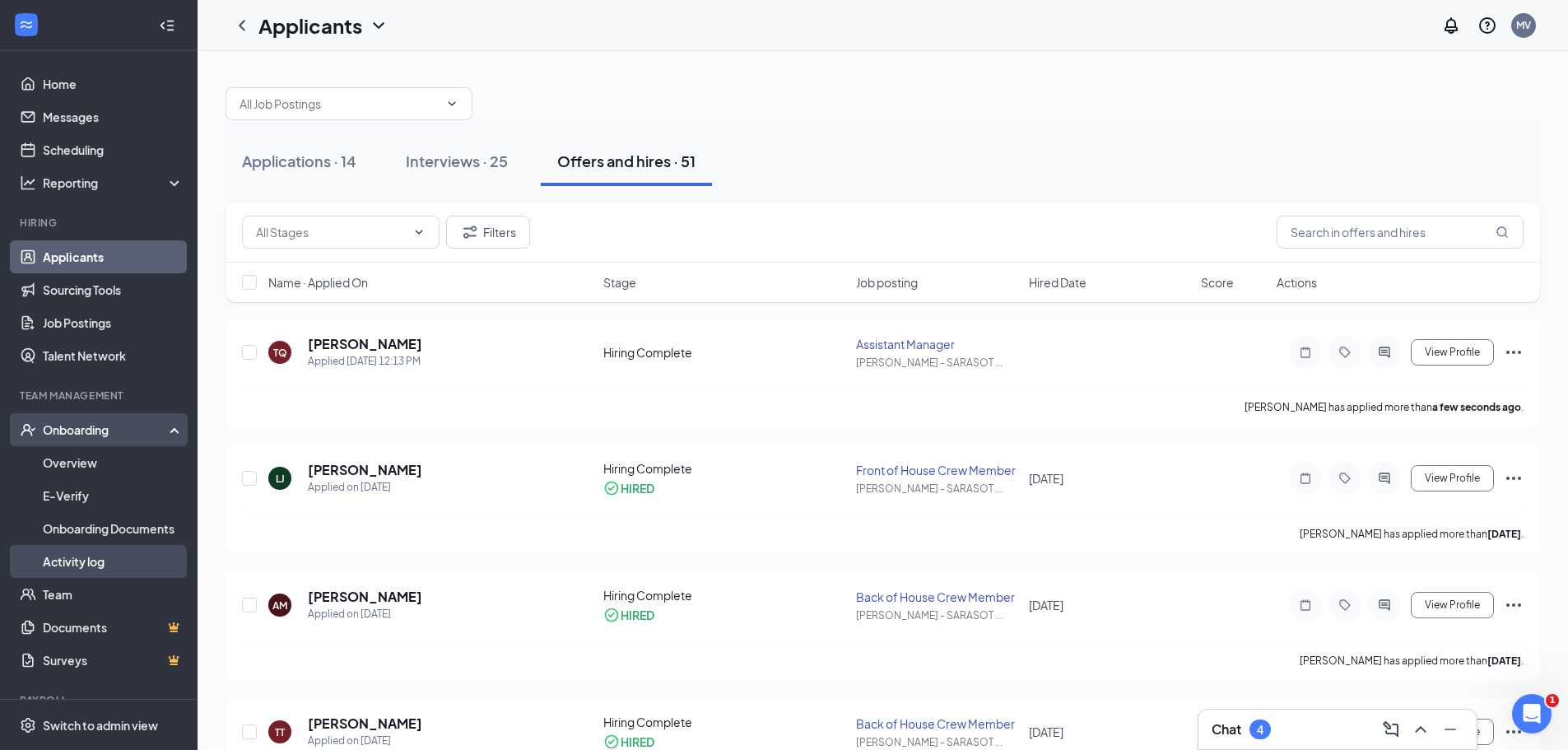
click at [72, 558] on link "Activity log" at bounding box center [112, 562] width 140 height 33
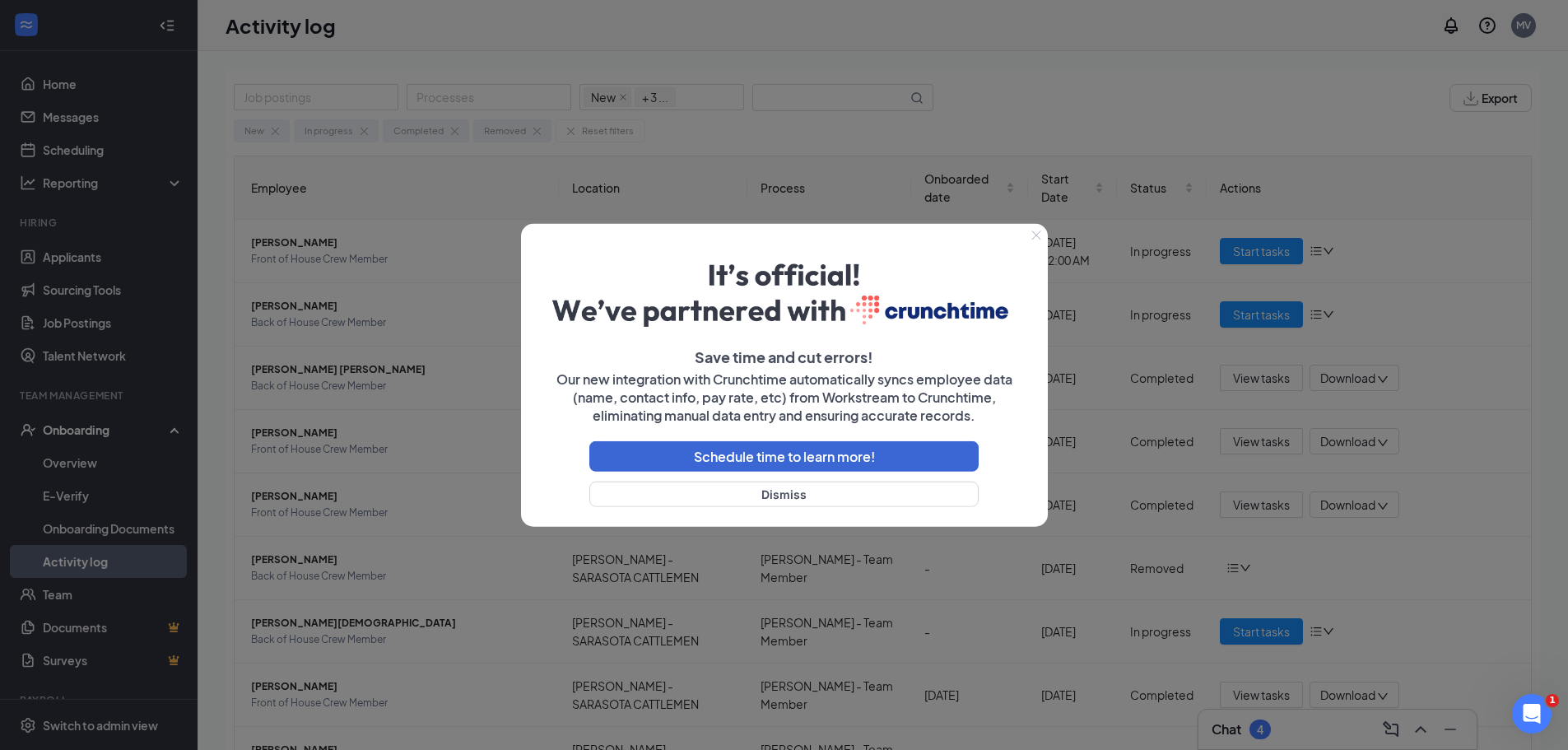
click at [1038, 235] on icon "Close" at bounding box center [1036, 235] width 10 height 10
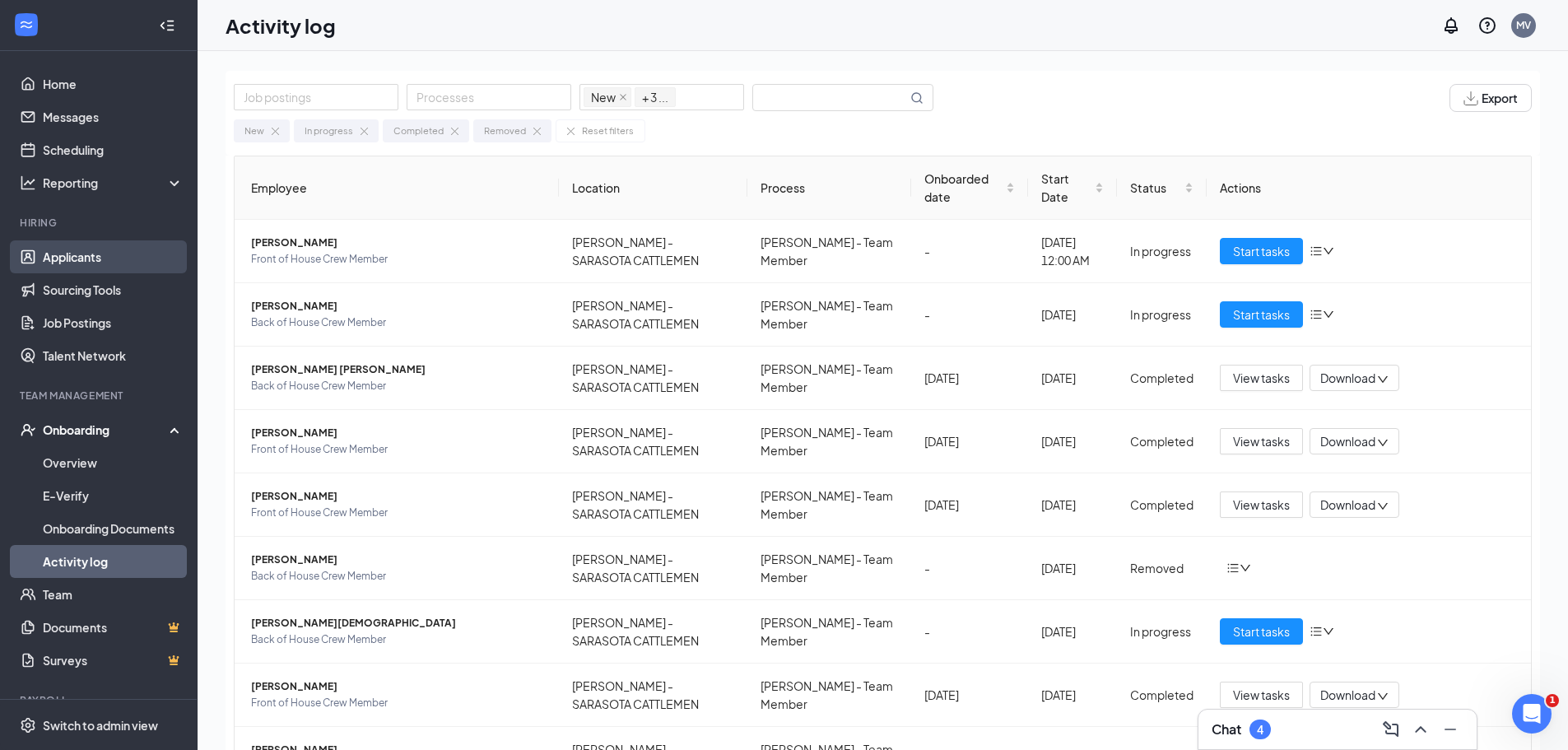
click at [86, 260] on link "Applicants" at bounding box center [112, 256] width 140 height 33
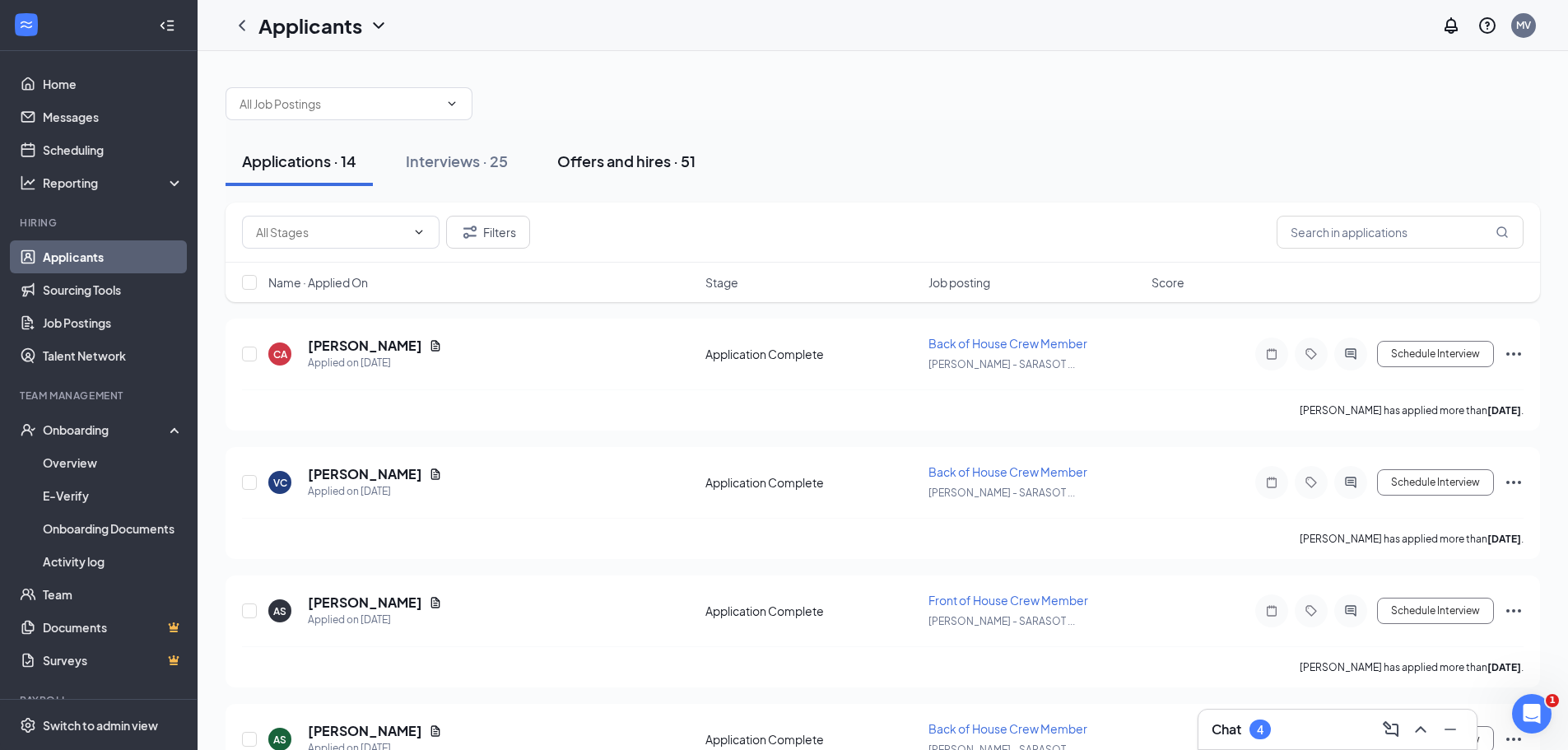
click at [645, 162] on div "Offers and hires · 51" at bounding box center [626, 160] width 139 height 21
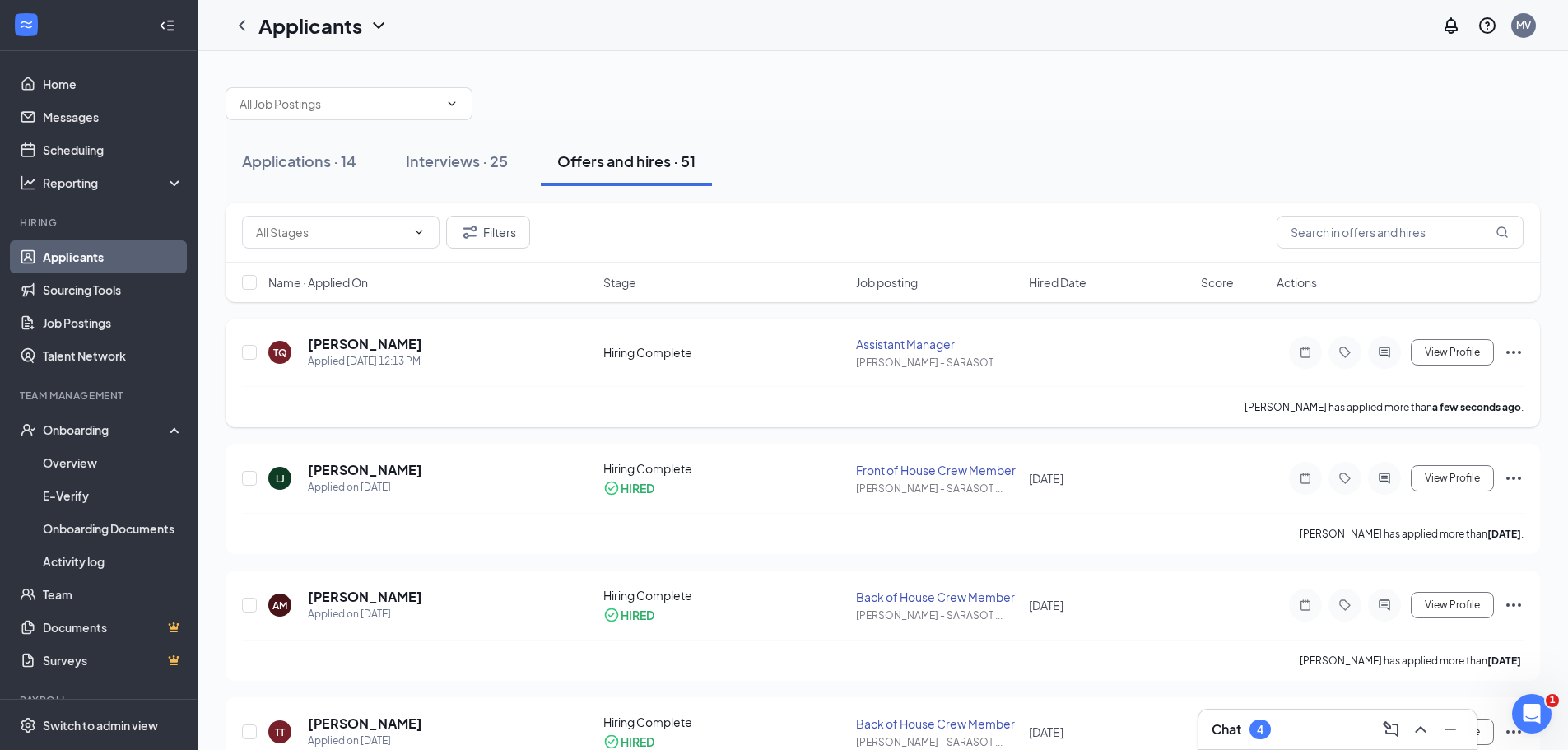
click at [1509, 351] on icon "Ellipses" at bounding box center [1514, 352] width 20 height 20
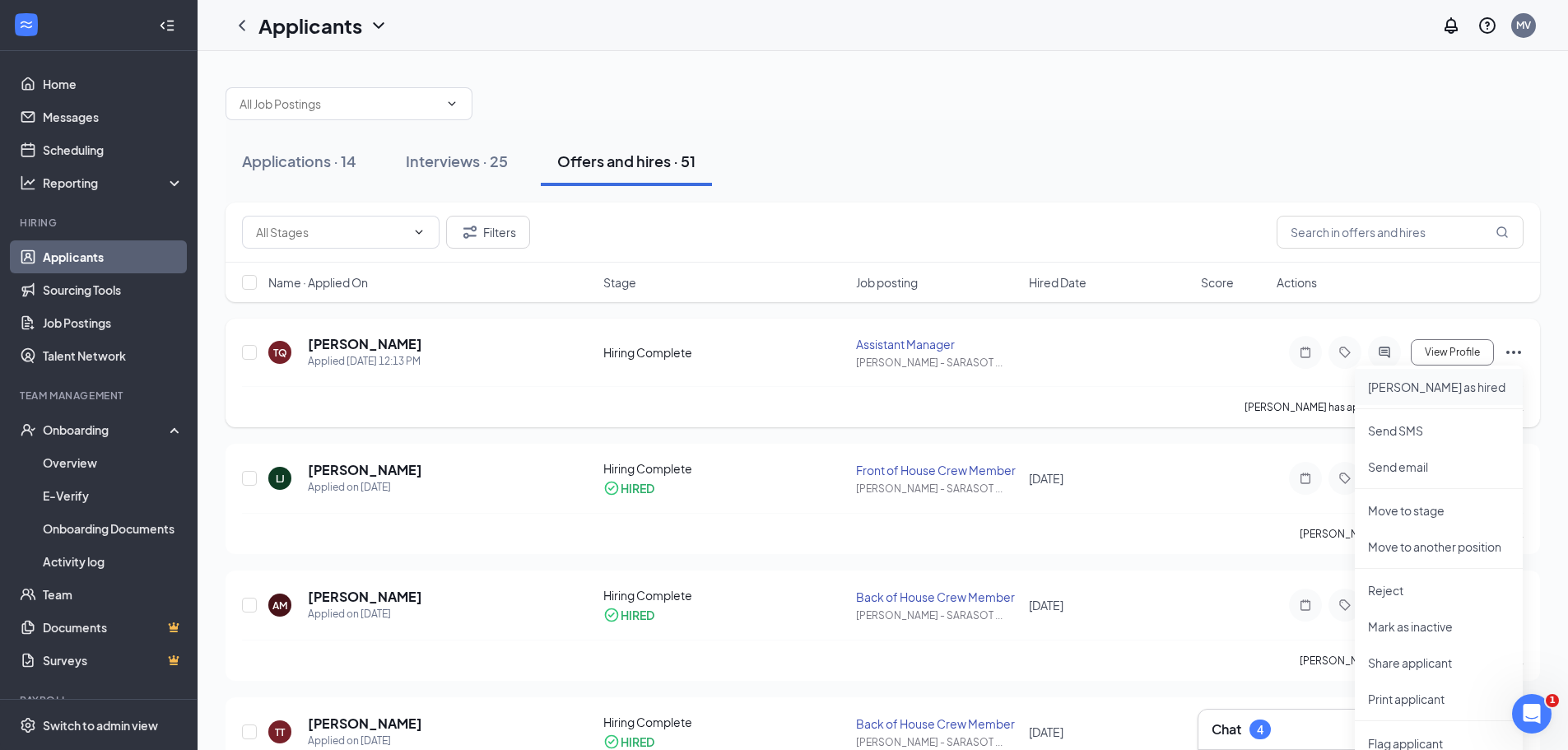
click at [1439, 387] on p "Mark as hired" at bounding box center [1439, 387] width 141 height 16
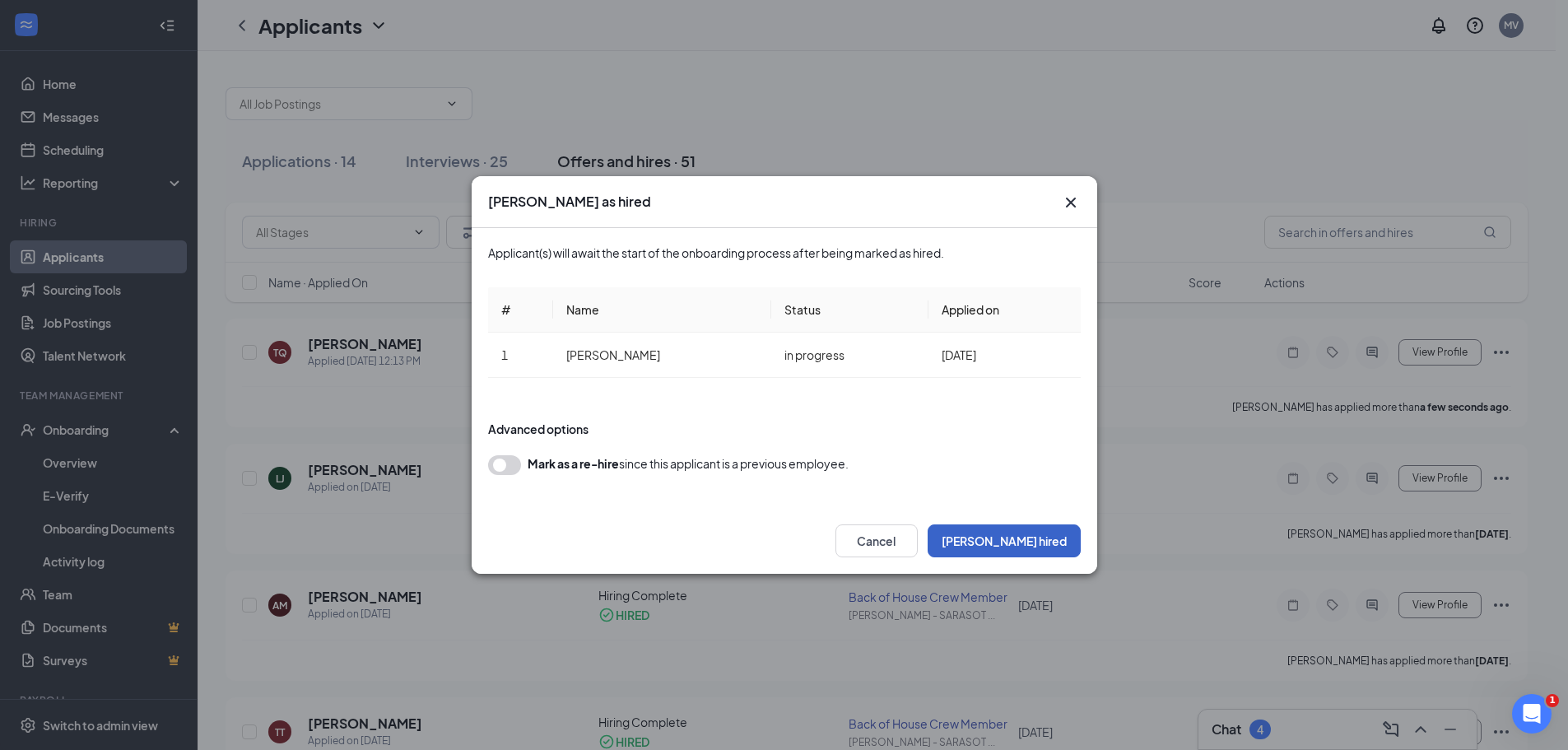
click at [1039, 539] on button "Mark hired" at bounding box center [1004, 541] width 153 height 33
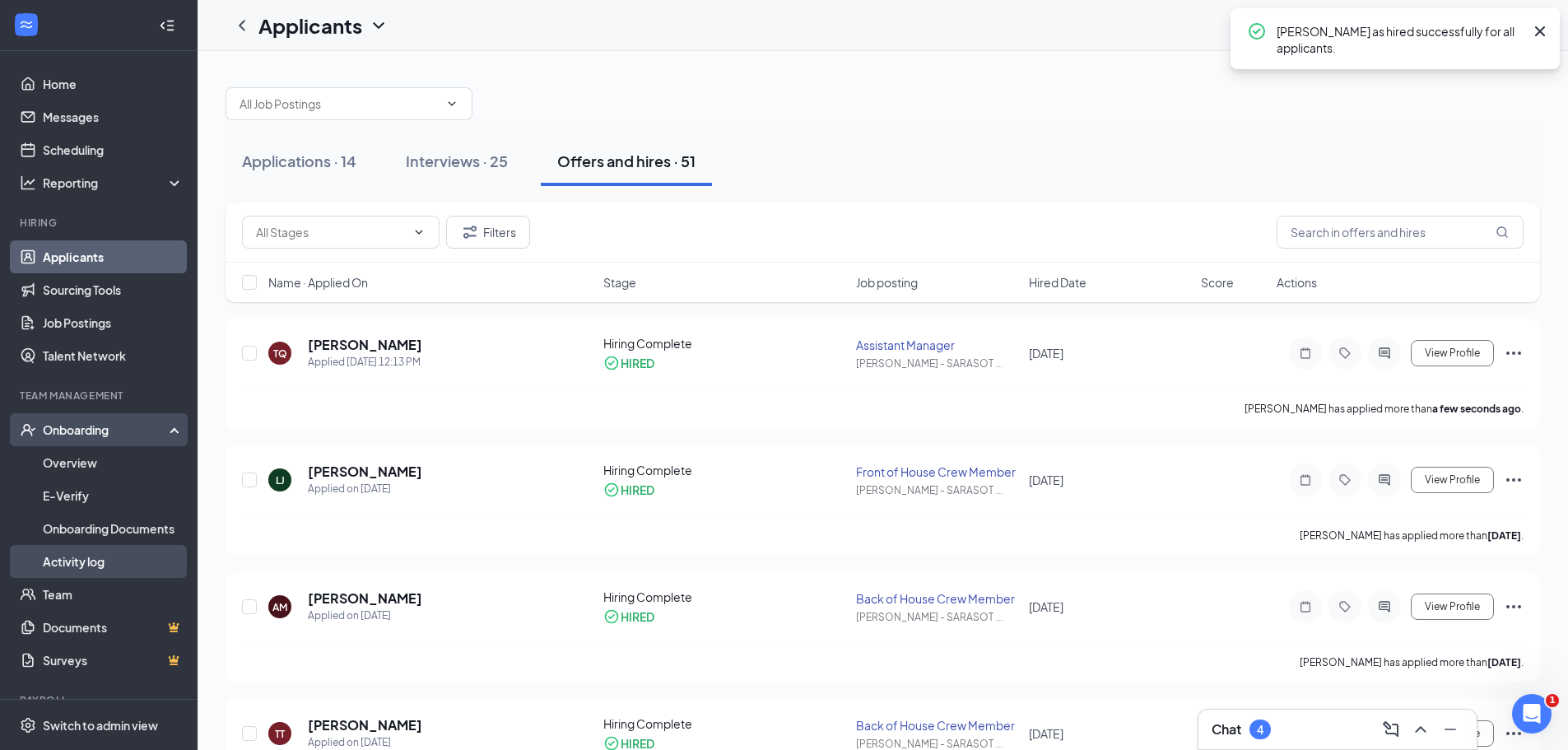
click at [86, 556] on link "Activity log" at bounding box center [112, 562] width 140 height 33
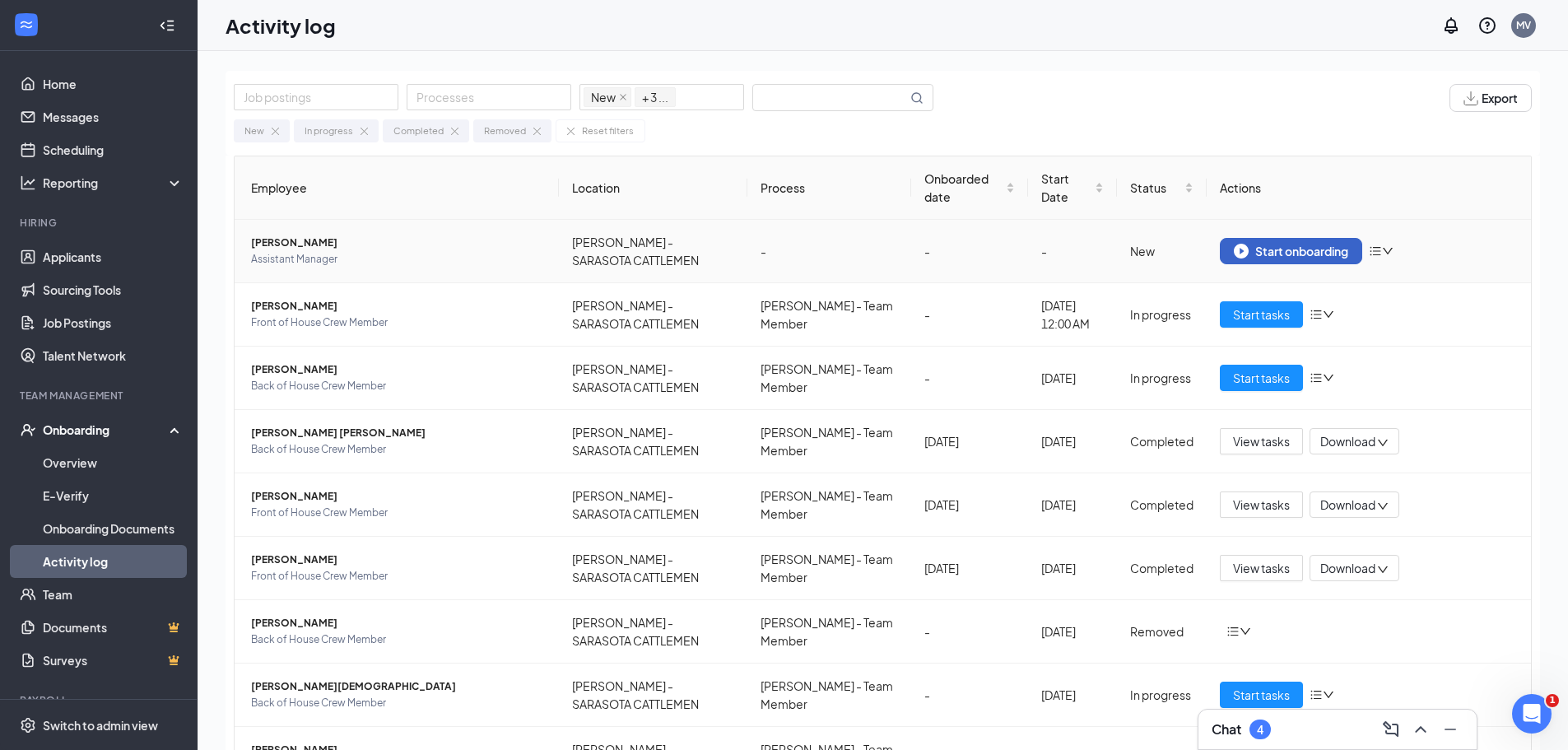
click at [1266, 256] on div "Start onboarding" at bounding box center [1291, 251] width 114 height 14
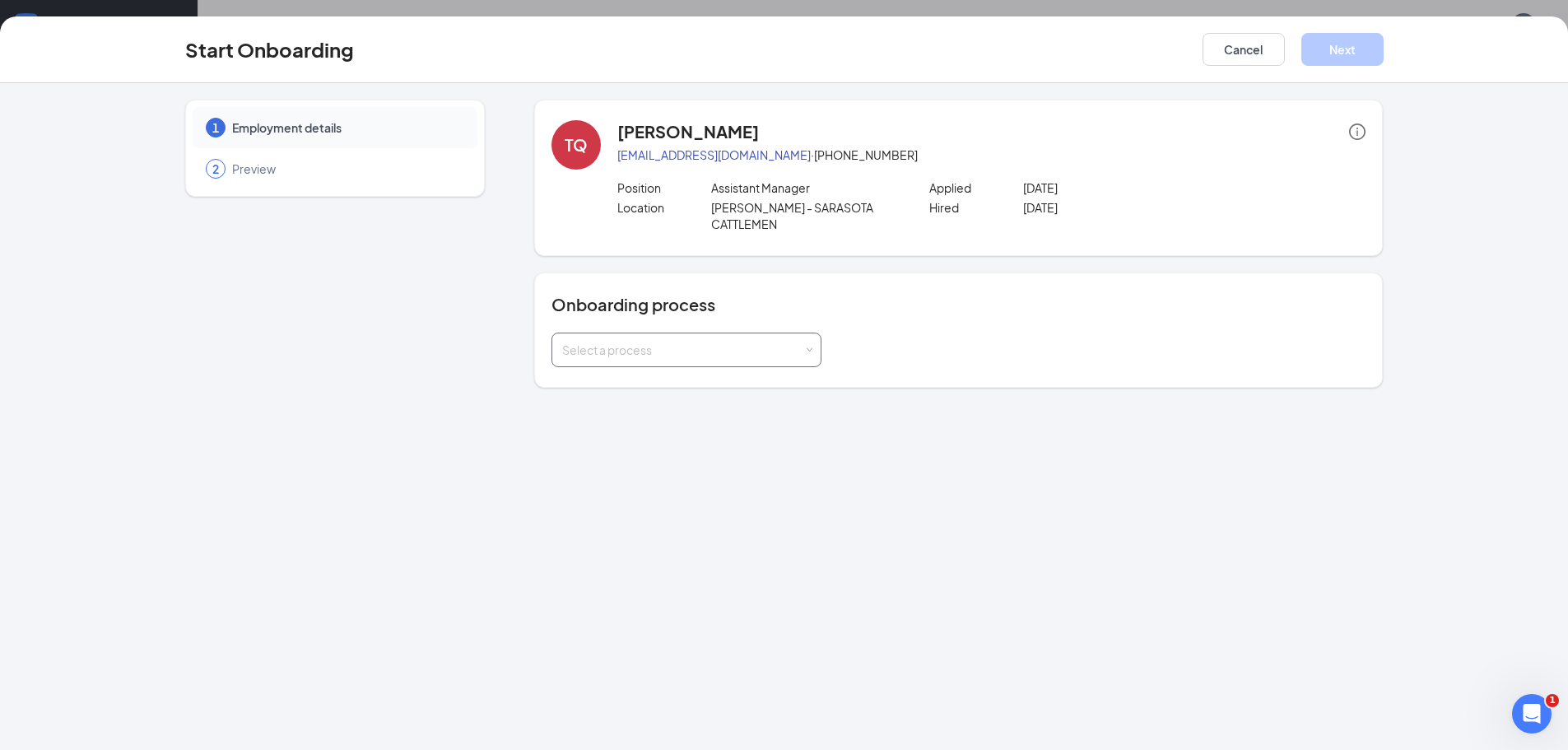
click at [810, 355] on div "Select a process" at bounding box center [686, 350] width 249 height 33
click at [737, 385] on li "Culver's - Manager" at bounding box center [686, 385] width 270 height 30
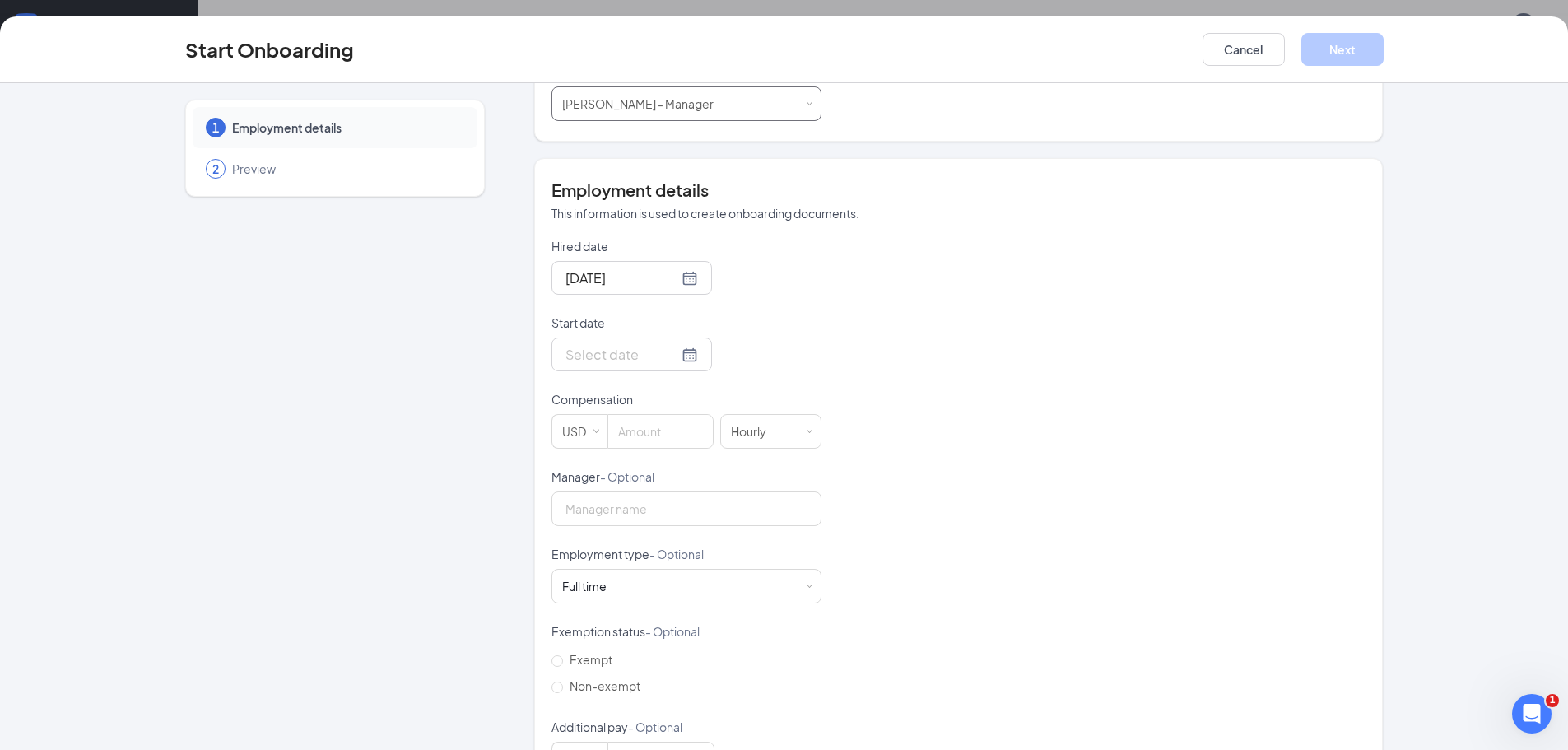
scroll to position [247, 0]
click at [666, 355] on div at bounding box center [632, 353] width 132 height 21
type input "Aug 27, 2025"
click at [658, 546] on div "27" at bounding box center [665, 550] width 20 height 20
click at [672, 428] on input at bounding box center [660, 430] width 104 height 33
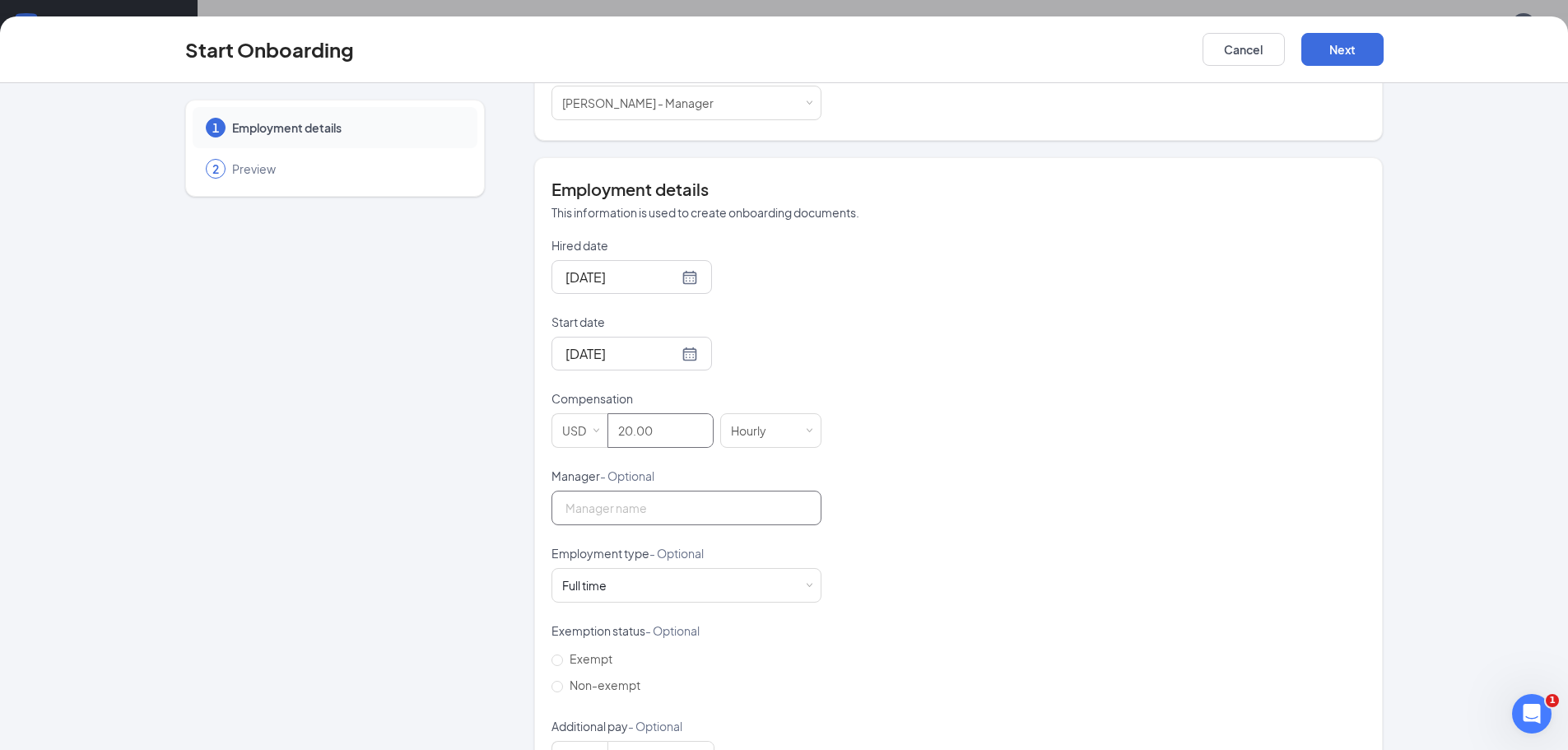
type input "20"
click at [657, 510] on input "Manager - Optional" at bounding box center [686, 508] width 270 height 34
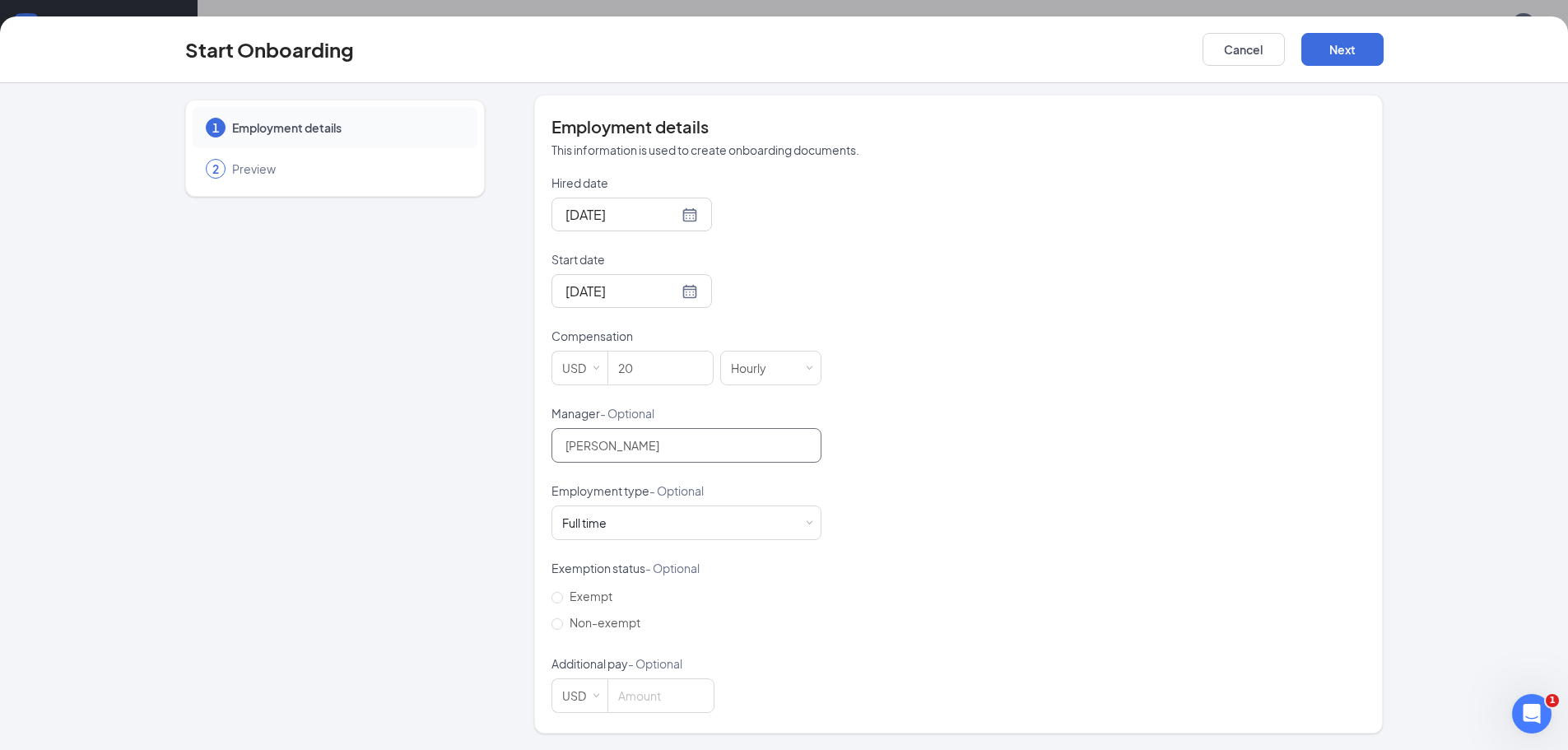
scroll to position [74, 0]
type input "[PERSON_NAME]"
click at [551, 625] on input "Non-exempt" at bounding box center [557, 624] width 12 height 12
radio input "true"
click at [1358, 44] on button "Next" at bounding box center [1342, 49] width 82 height 33
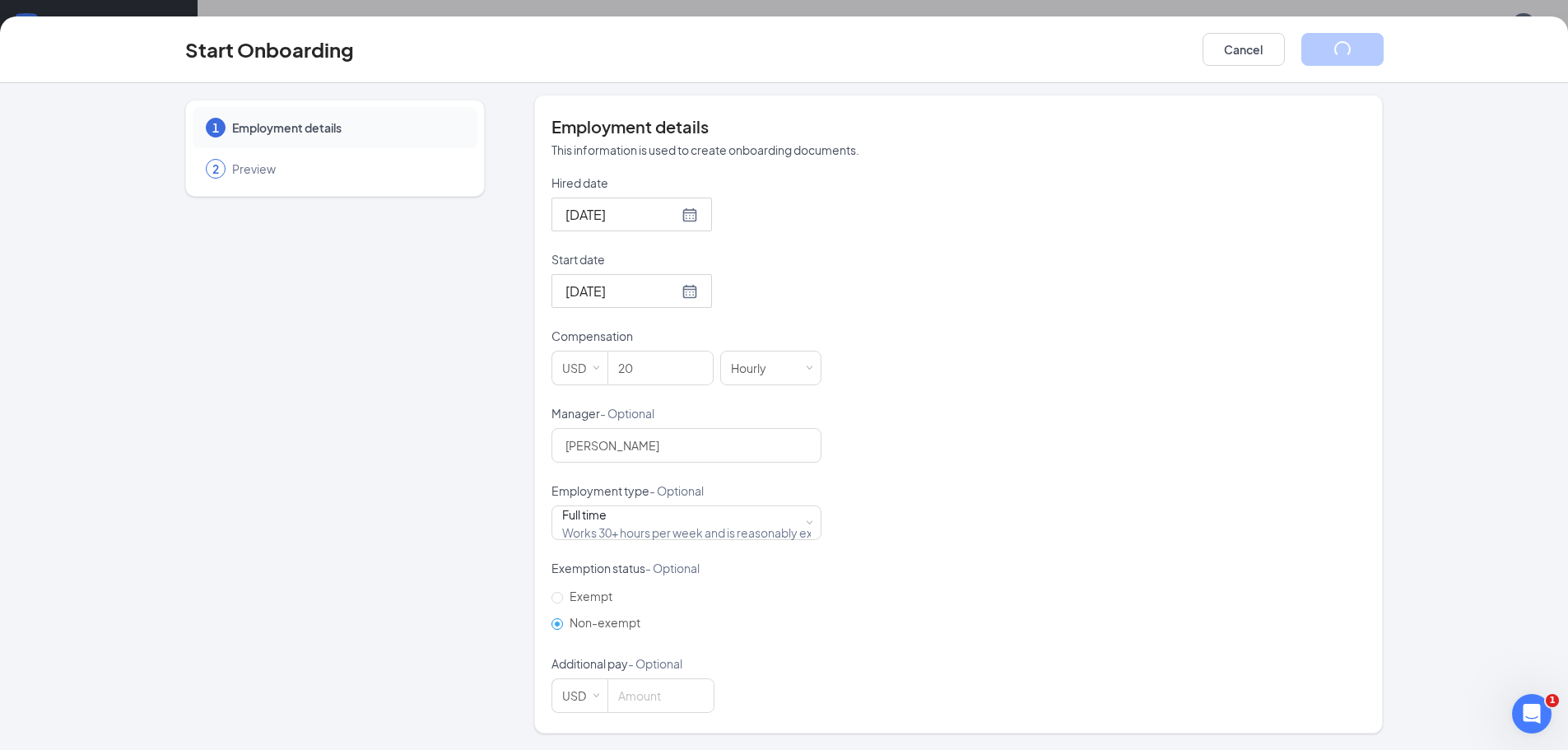
scroll to position [0, 0]
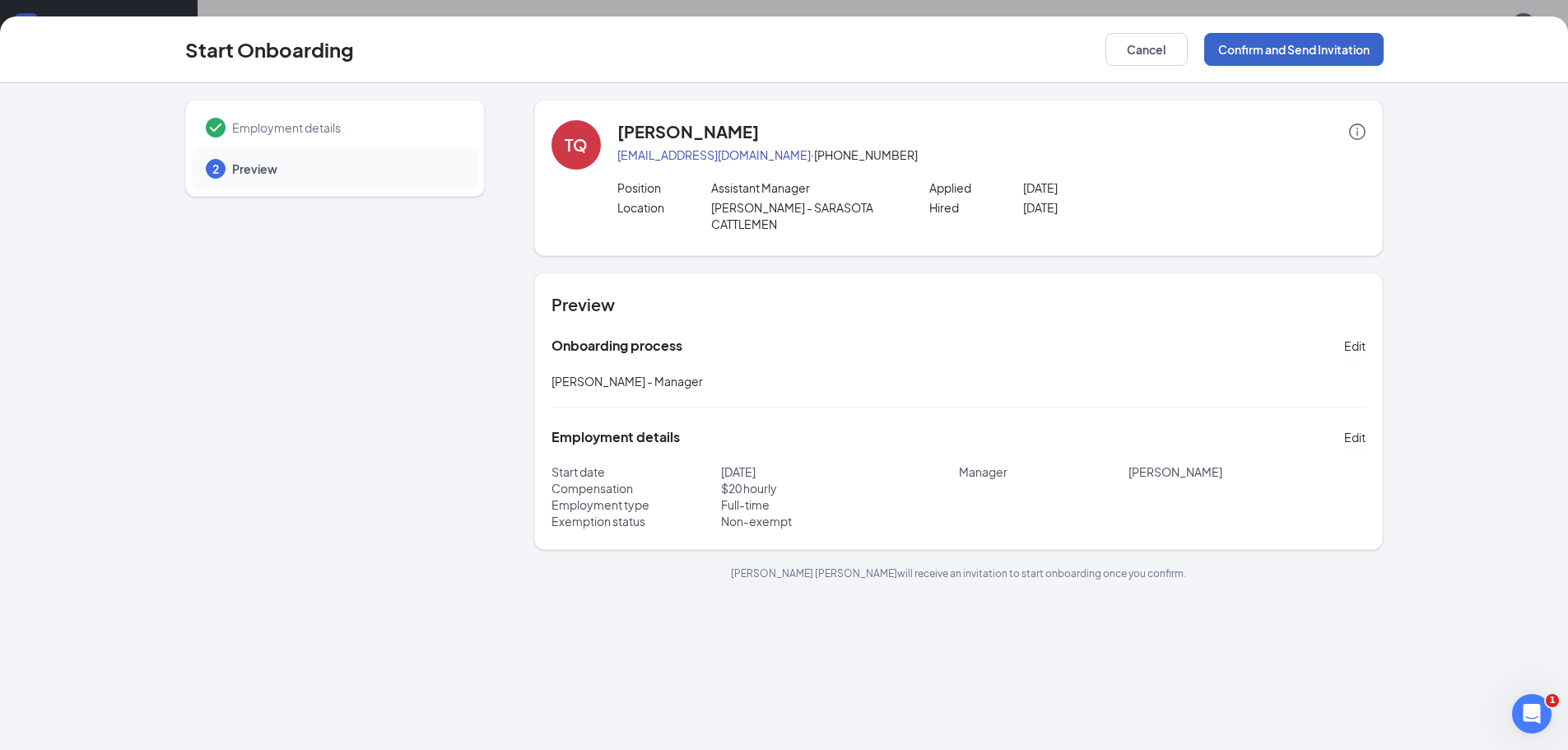
click at [1313, 50] on button "Confirm and Send Invitation" at bounding box center [1294, 49] width 179 height 33
